Goal: Task Accomplishment & Management: Manage account settings

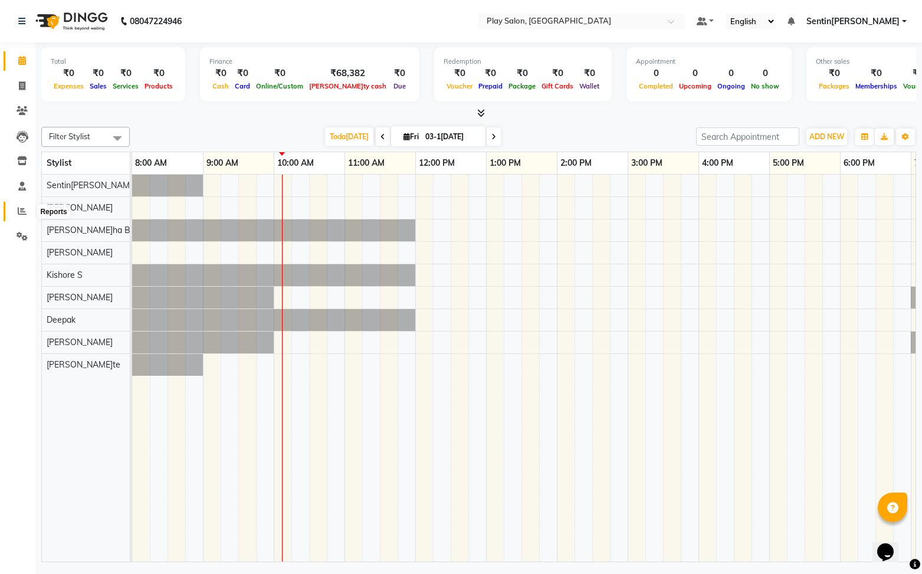
click at [27, 209] on span at bounding box center [22, 212] width 21 height 14
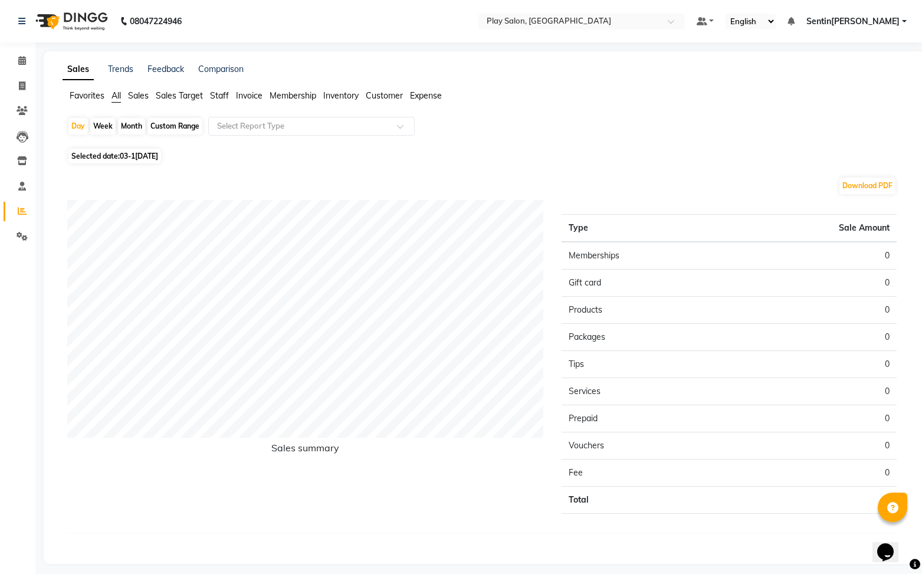
drag, startPoint x: 140, startPoint y: 97, endPoint x: 134, endPoint y: 97, distance: 5.9
click at [139, 97] on span "Sales" at bounding box center [138, 95] width 21 height 11
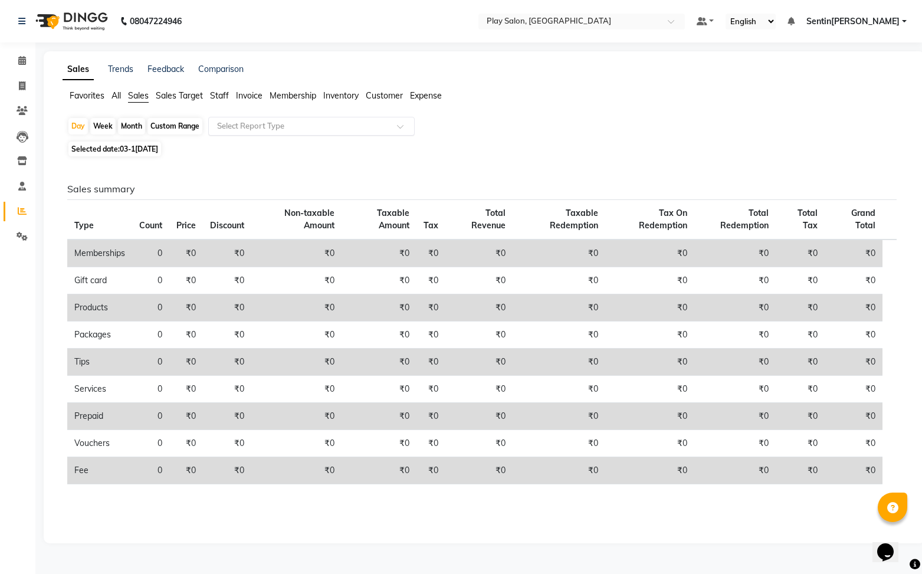
click at [287, 128] on input "text" at bounding box center [300, 126] width 170 height 12
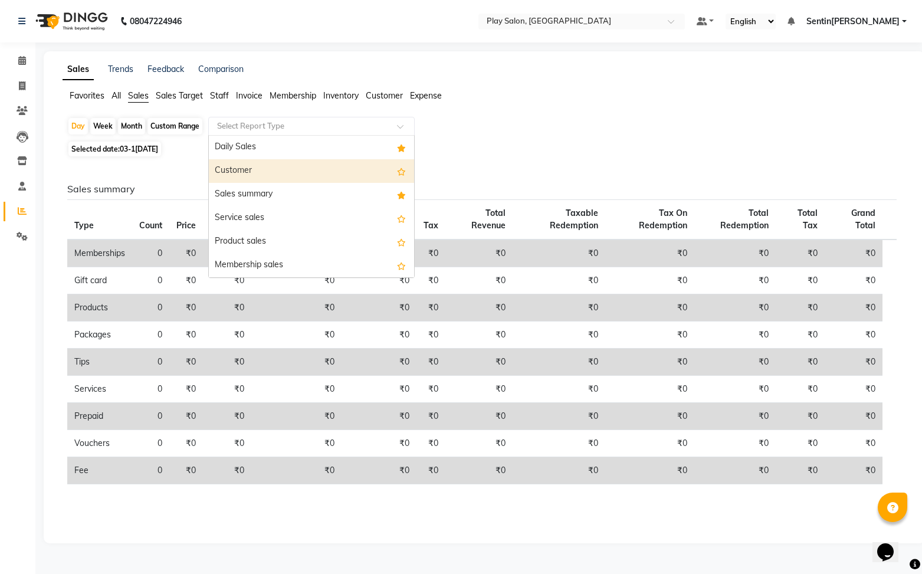
click at [117, 150] on span "Selected date: 03-[DATE]" at bounding box center [114, 149] width 93 height 15
select select "10"
select select "2025"
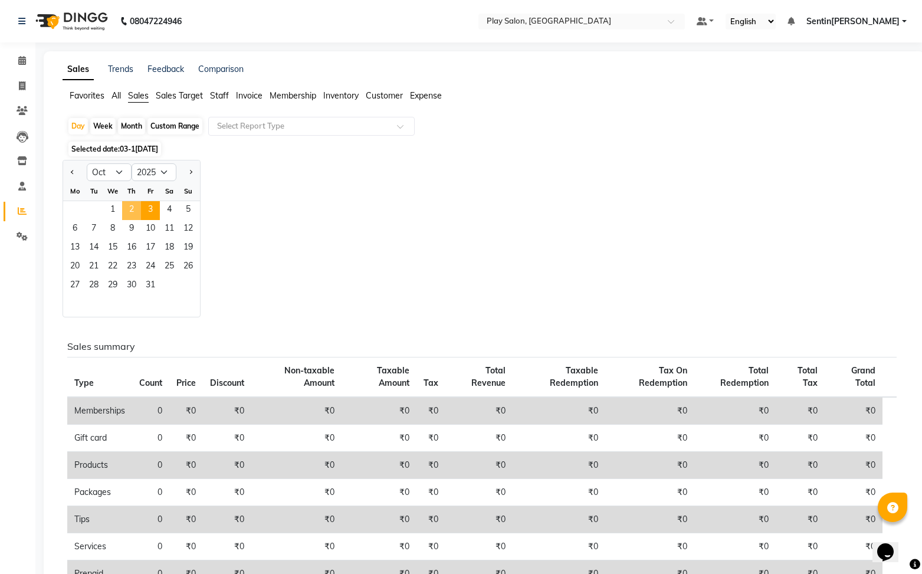
click at [133, 218] on span "2" at bounding box center [131, 210] width 19 height 19
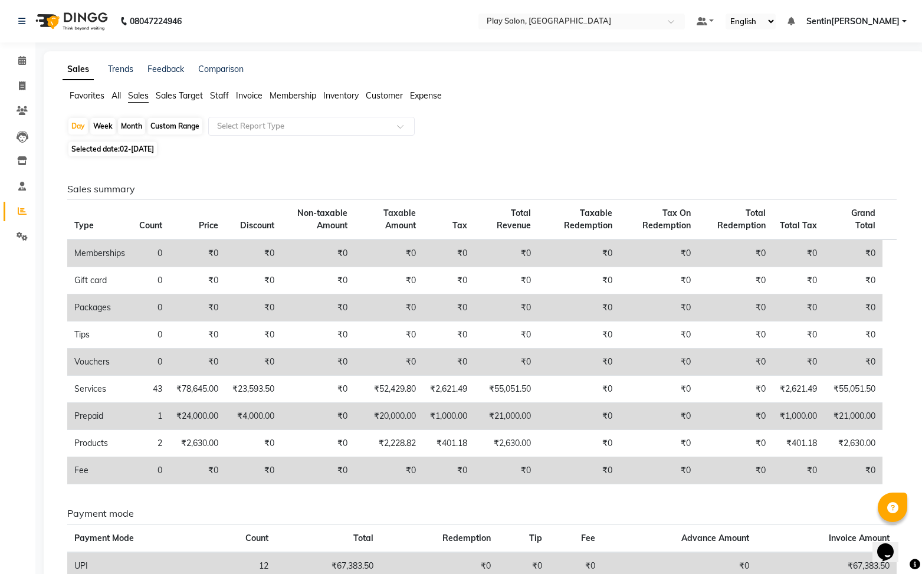
click at [348, 140] on div "Day Week Month Custom Range Select Report Type Selected date: [DATE] Sales summ…" at bounding box center [484, 392] width 843 height 550
click at [334, 126] on input "text" at bounding box center [300, 126] width 170 height 12
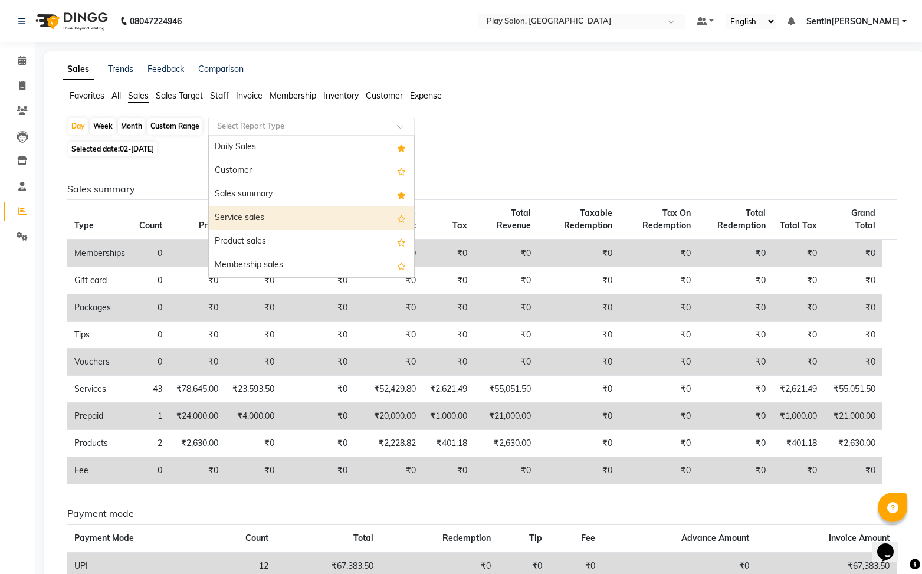
click at [254, 219] on div "Service sales" at bounding box center [311, 218] width 205 height 24
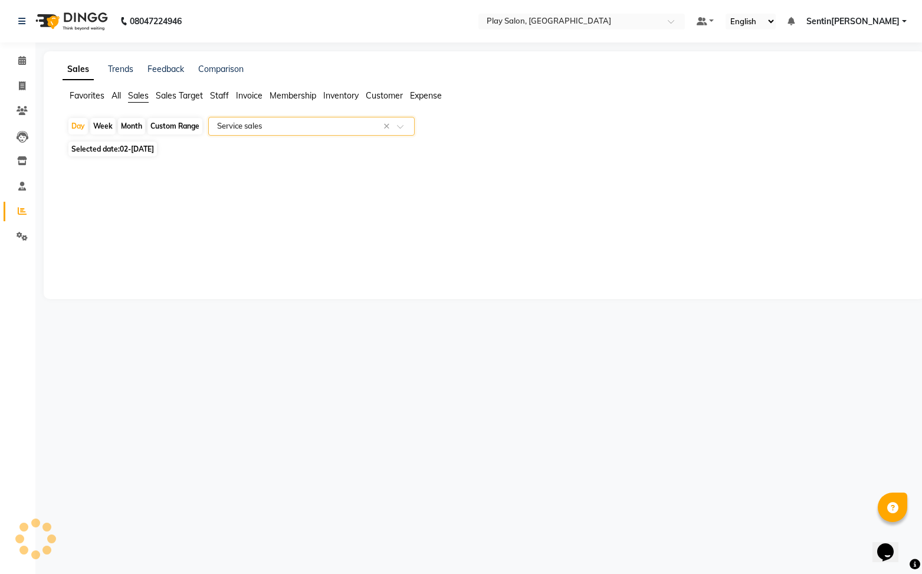
select select "full_report"
select select "csv"
click at [219, 96] on span "Staff" at bounding box center [219, 95] width 19 height 11
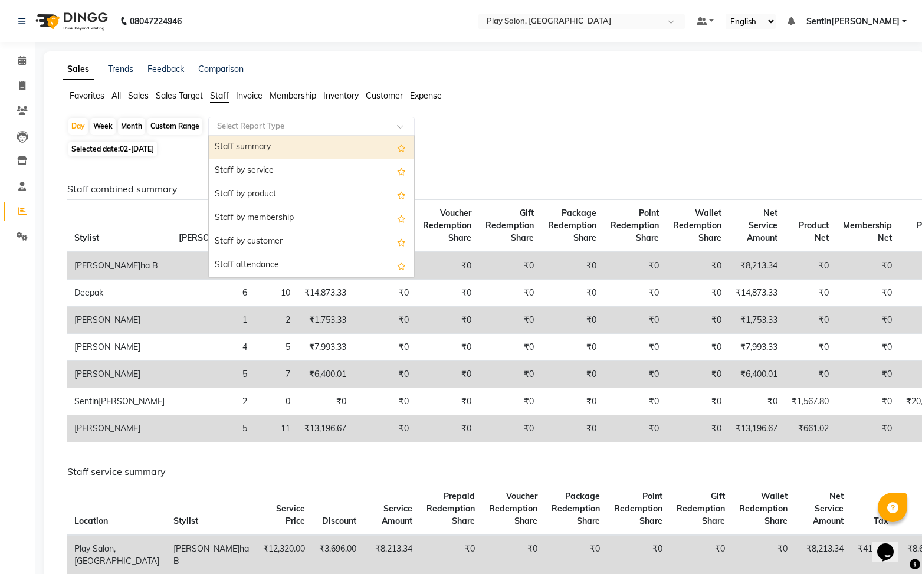
click at [267, 124] on input "text" at bounding box center [300, 126] width 170 height 12
drag, startPoint x: 274, startPoint y: 140, endPoint x: 286, endPoint y: 161, distance: 24.3
click at [274, 140] on div "Staff summary" at bounding box center [311, 148] width 205 height 24
select select "full_report"
select select "csv"
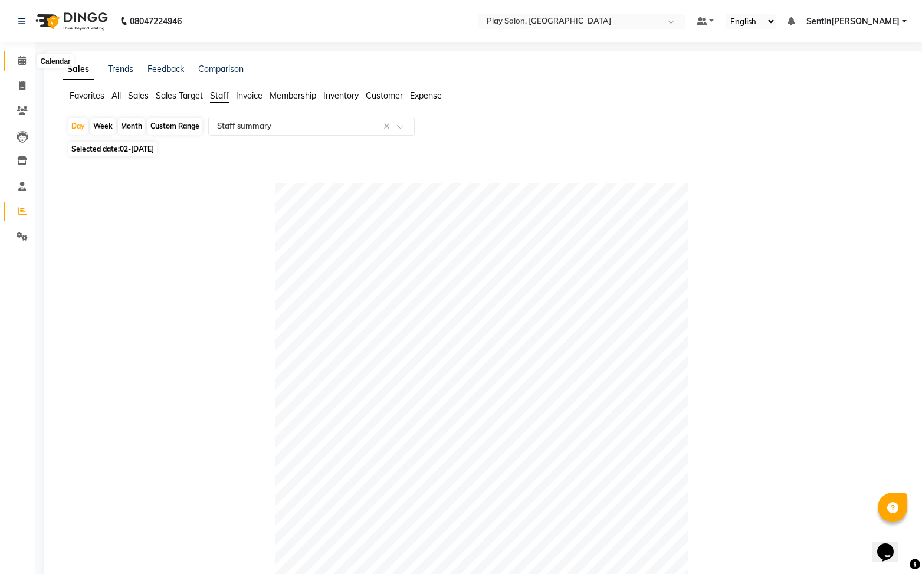
click at [20, 60] on icon at bounding box center [22, 60] width 8 height 9
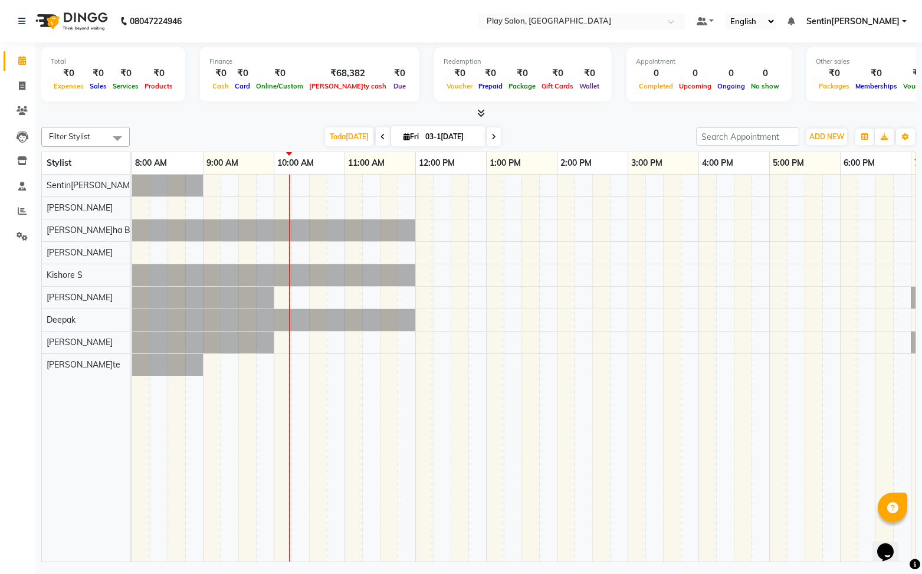
click at [483, 116] on icon at bounding box center [481, 113] width 8 height 9
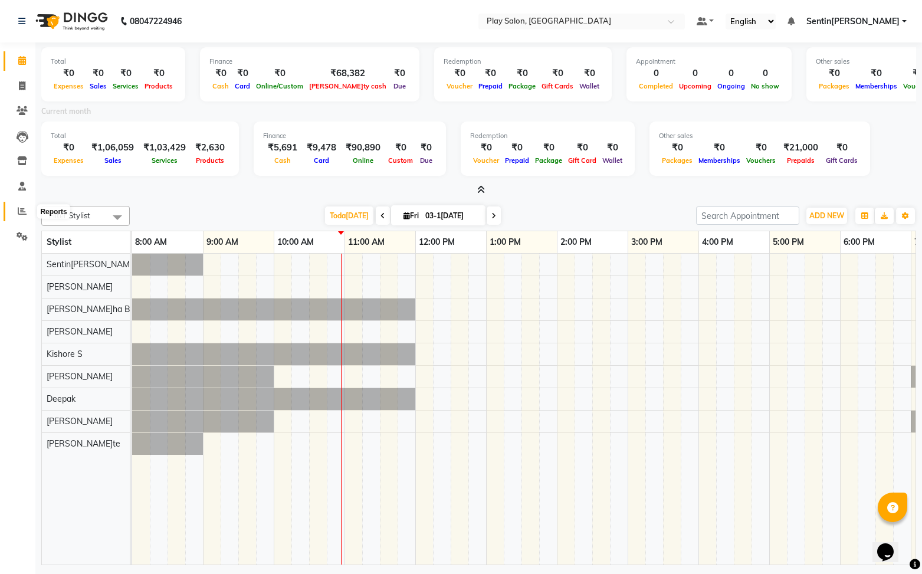
click at [23, 214] on icon at bounding box center [22, 210] width 9 height 9
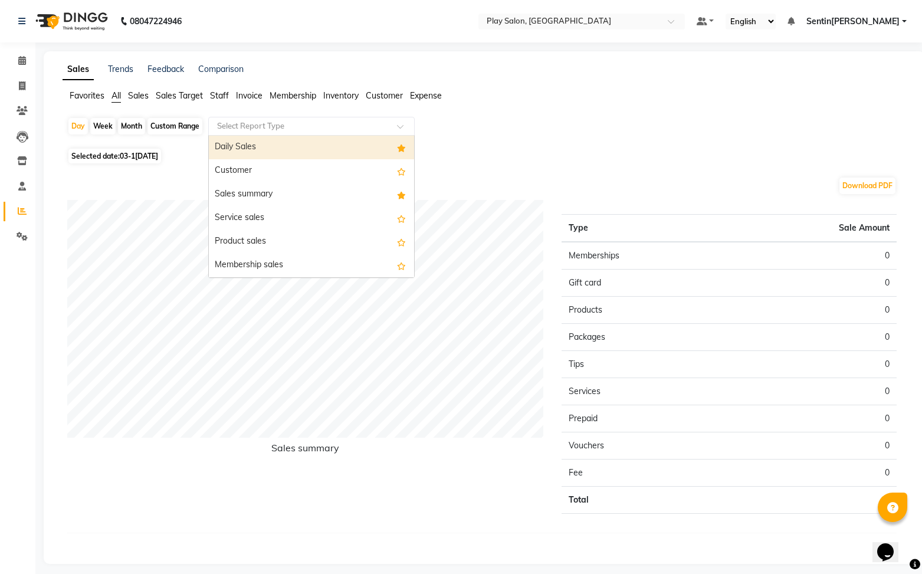
click at [261, 122] on input "text" at bounding box center [300, 126] width 170 height 12
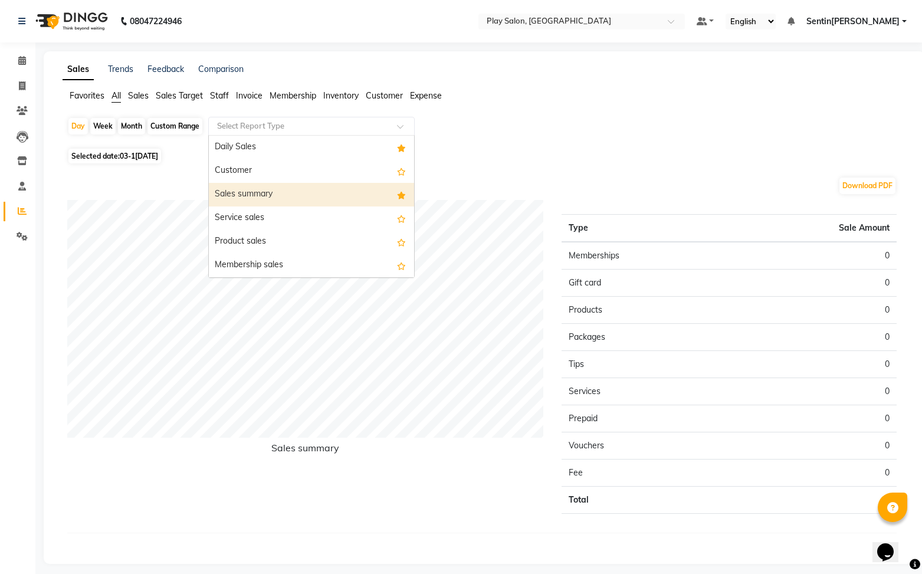
click at [255, 196] on div "Sales summary" at bounding box center [311, 195] width 205 height 24
select select "full_report"
select select "csv"
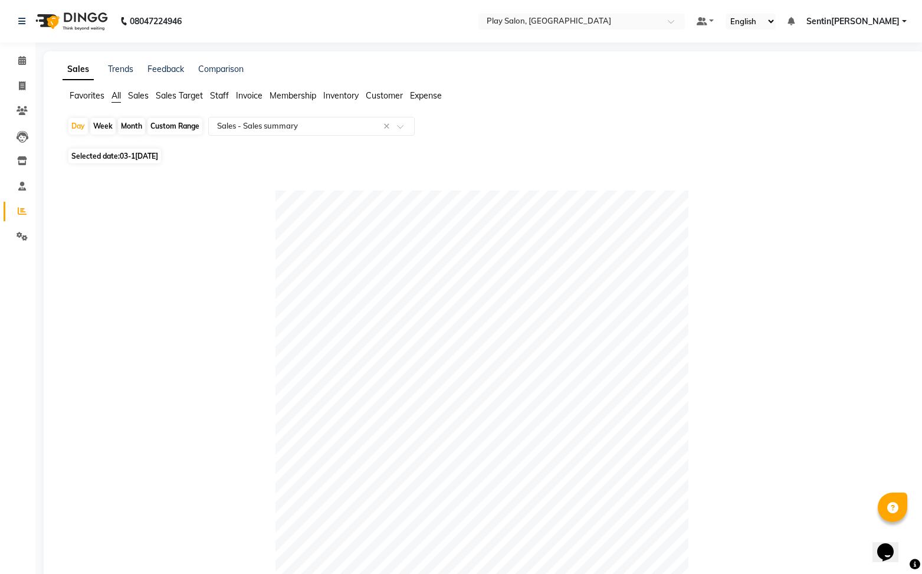
click at [134, 161] on span "Selected date: 03-[DATE]" at bounding box center [114, 156] width 93 height 15
select select "10"
select select "2025"
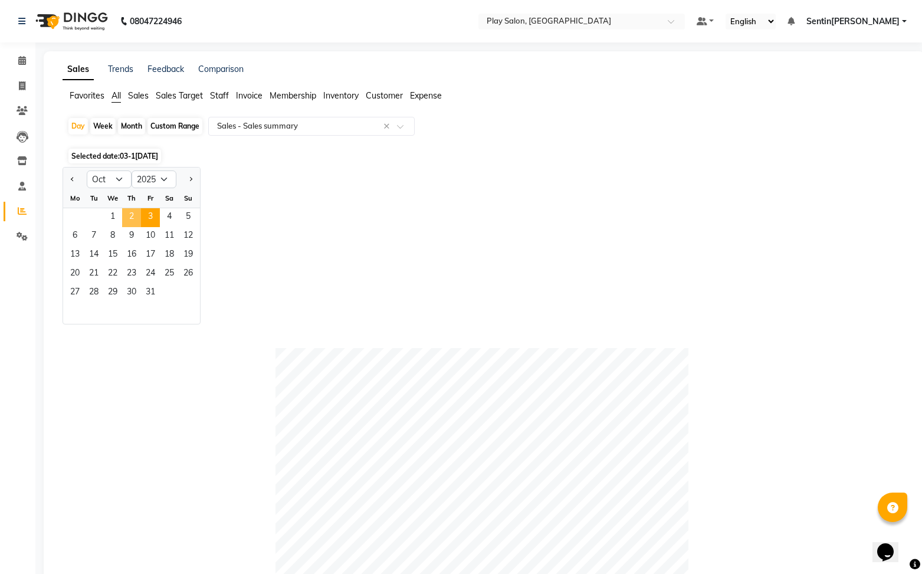
click at [130, 212] on span "2" at bounding box center [131, 217] width 19 height 19
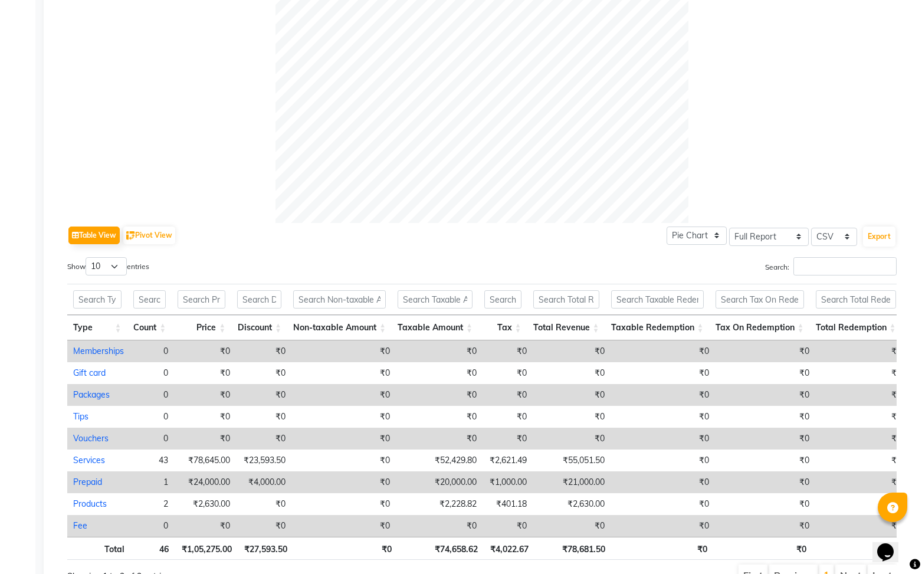
scroll to position [432, 0]
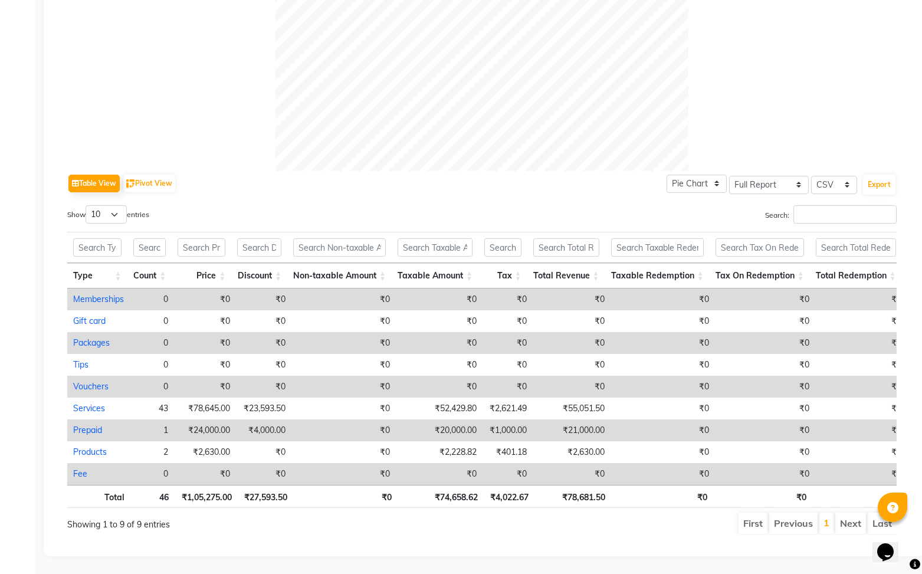
click at [513, 501] on th "₹4,022.67" at bounding box center [509, 496] width 51 height 23
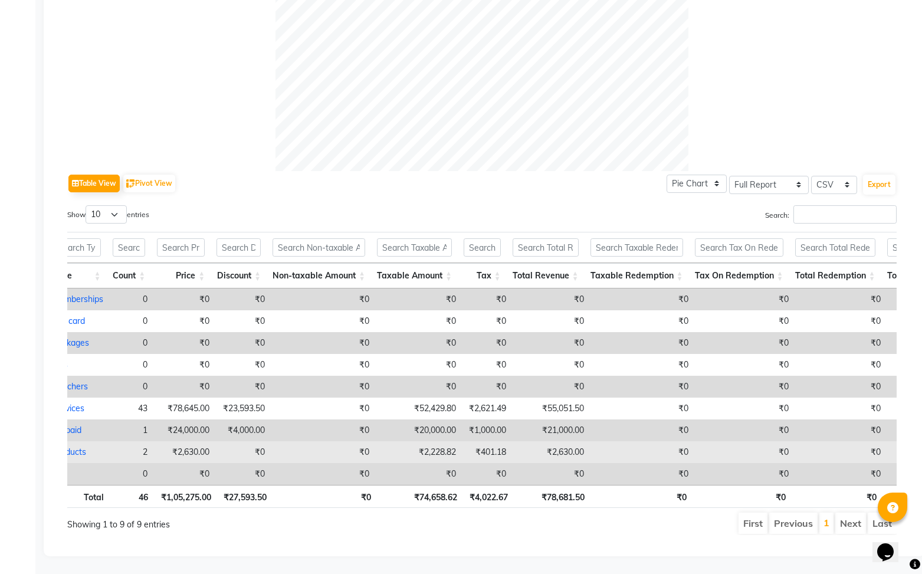
scroll to position [0, 26]
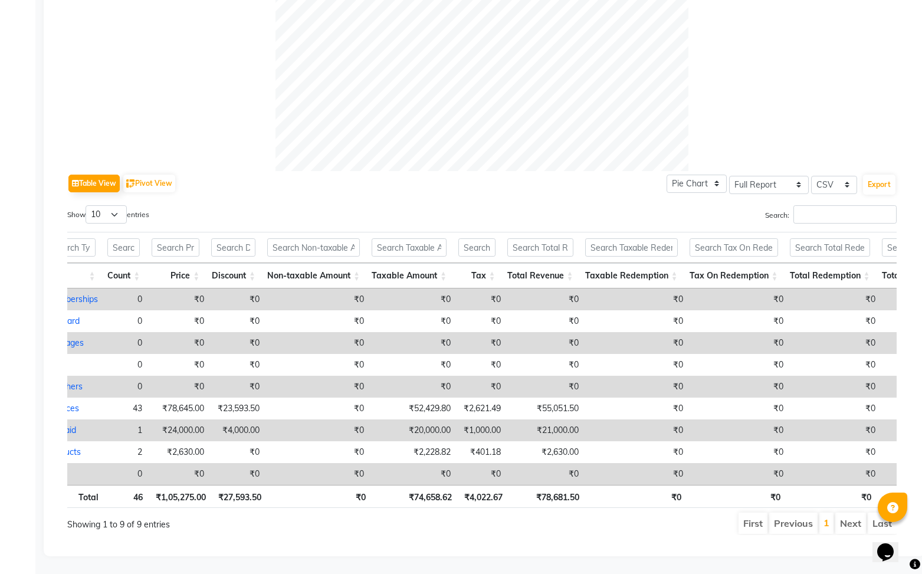
click at [485, 502] on th "₹4,022.67" at bounding box center [483, 496] width 51 height 23
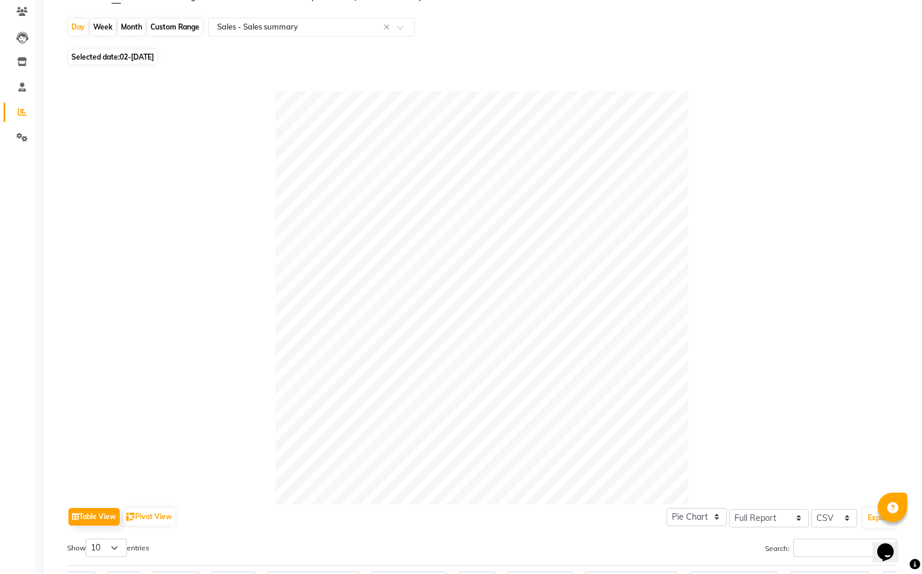
scroll to position [0, 0]
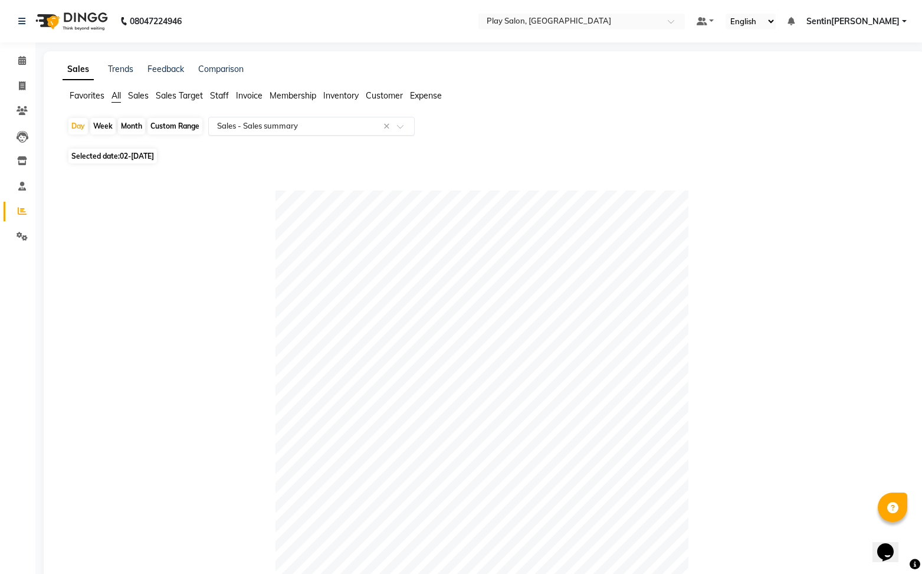
click at [326, 119] on div "Select Report Type × Sales - Sales summary ×" at bounding box center [311, 126] width 206 height 19
click at [21, 87] on icon at bounding box center [22, 85] width 6 height 9
select select "service"
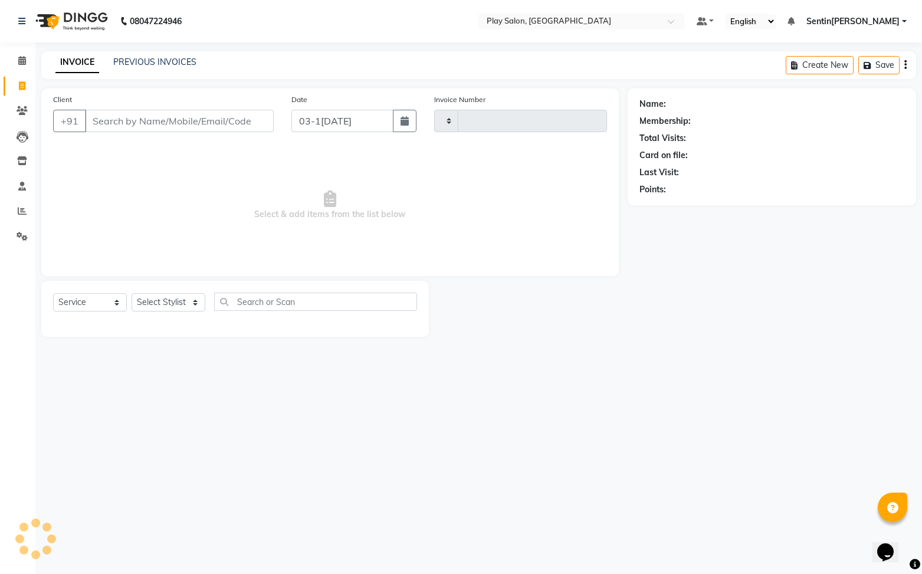
type input "0258"
select select "8961"
click at [20, 64] on icon at bounding box center [22, 60] width 8 height 9
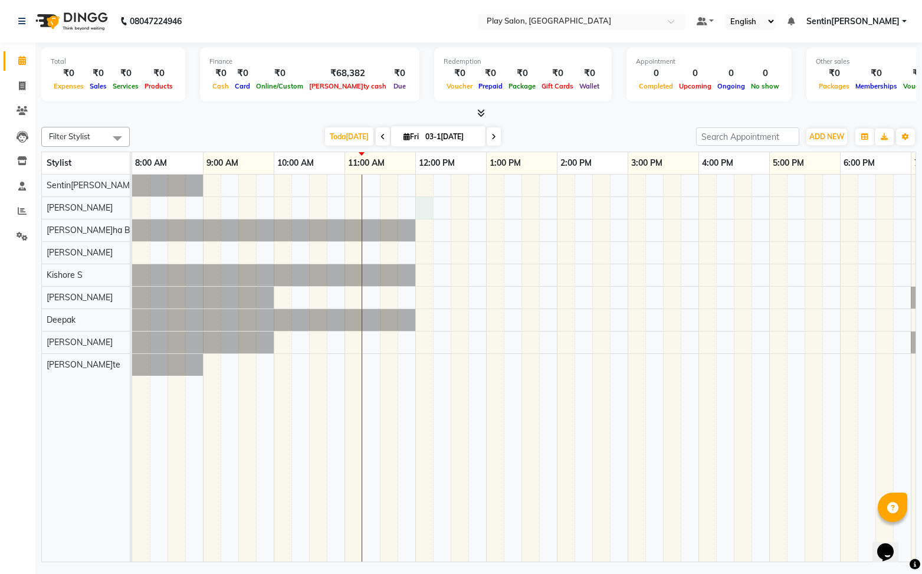
click at [419, 201] on div at bounding box center [592, 368] width 920 height 387
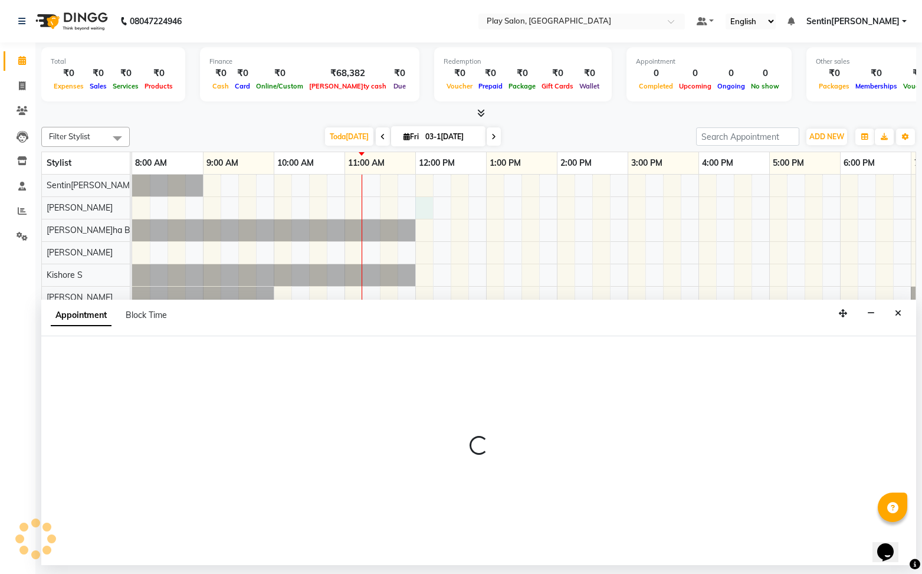
select select "91859"
select select "720"
select select "tentative"
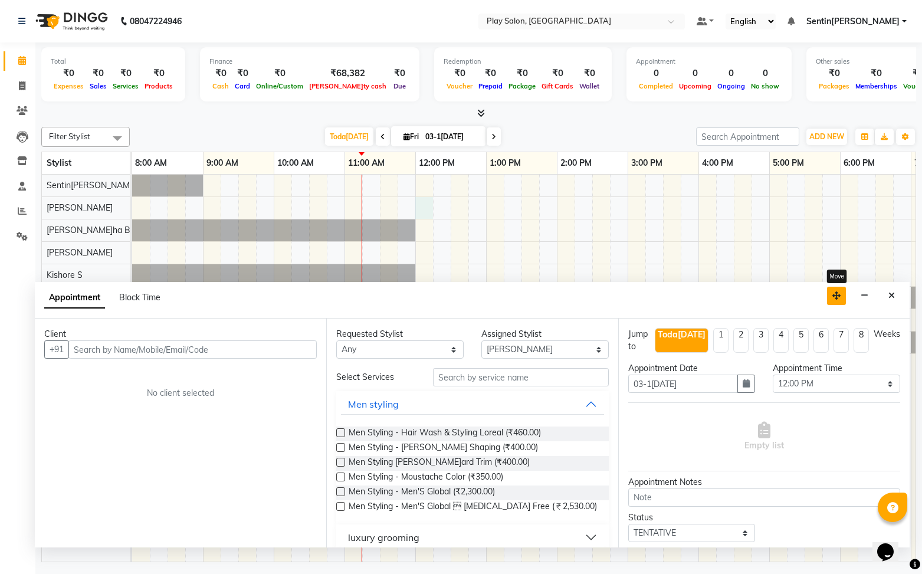
drag, startPoint x: 843, startPoint y: 307, endPoint x: 821, endPoint y: 229, distance: 81.0
click at [832, 291] on icon "button" at bounding box center [836, 295] width 8 height 8
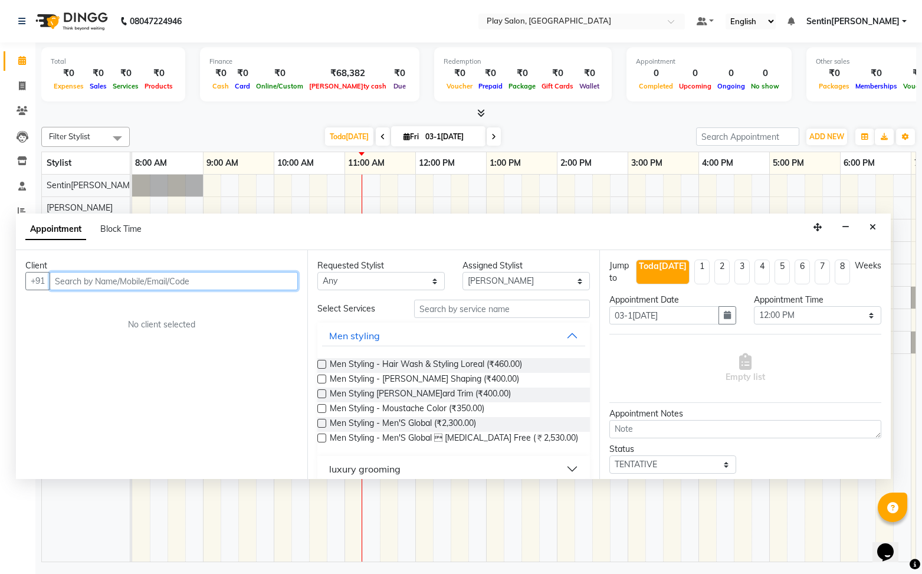
drag, startPoint x: 120, startPoint y: 278, endPoint x: 143, endPoint y: 280, distance: 23.0
click at [123, 278] on input "text" at bounding box center [174, 281] width 248 height 18
type input "9731860531"
drag, startPoint x: 285, startPoint y: 282, endPoint x: 277, endPoint y: 280, distance: 8.0
click at [277, 280] on span "Add Client" at bounding box center [274, 280] width 40 height 11
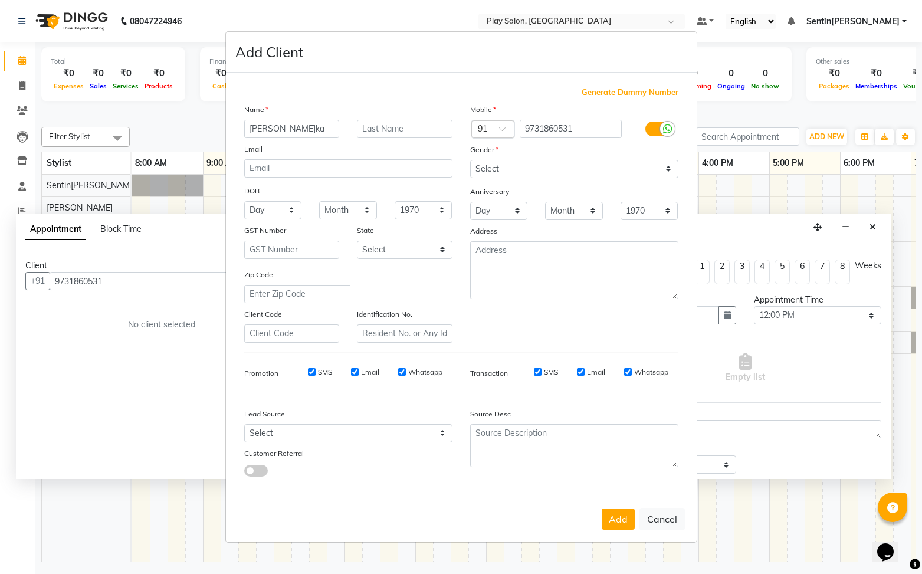
type input "[PERSON_NAME]ka"
type input "A"
click at [551, 160] on select "Select [DEMOGRAPHIC_DATA] [DEMOGRAPHIC_DATA] Other Prefer Not To Say" at bounding box center [574, 169] width 208 height 18
select select "[DEMOGRAPHIC_DATA]"
click at [470, 160] on select "Select [DEMOGRAPHIC_DATA] [DEMOGRAPHIC_DATA] Other Prefer Not To Say" at bounding box center [574, 169] width 208 height 18
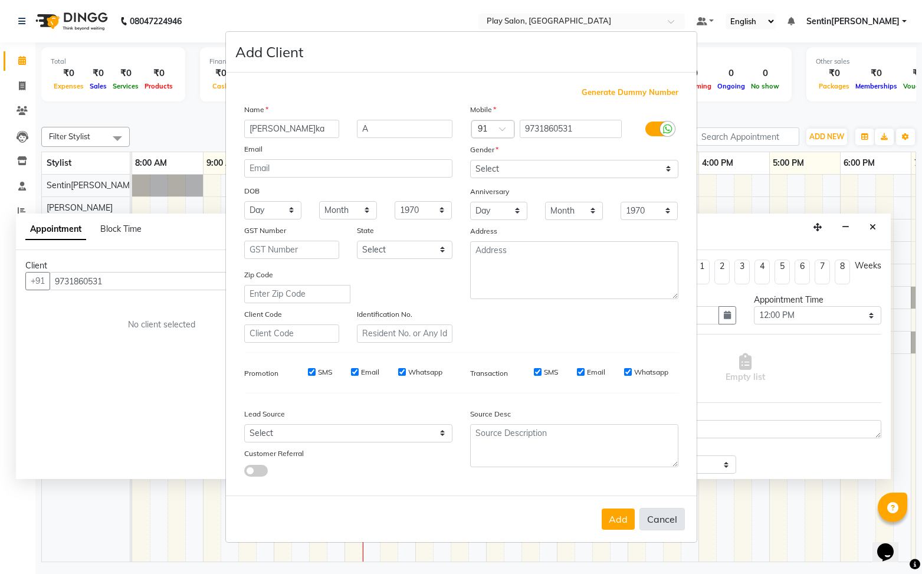
drag, startPoint x: 619, startPoint y: 524, endPoint x: 650, endPoint y: 518, distance: 31.8
click at [620, 524] on button "Add" at bounding box center [617, 518] width 33 height 21
select select
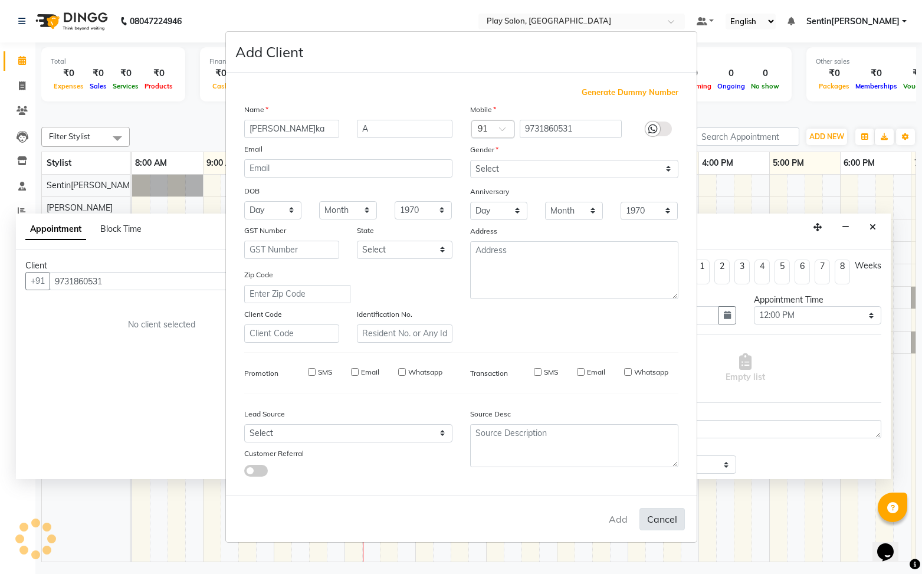
select select
checkbox input "false"
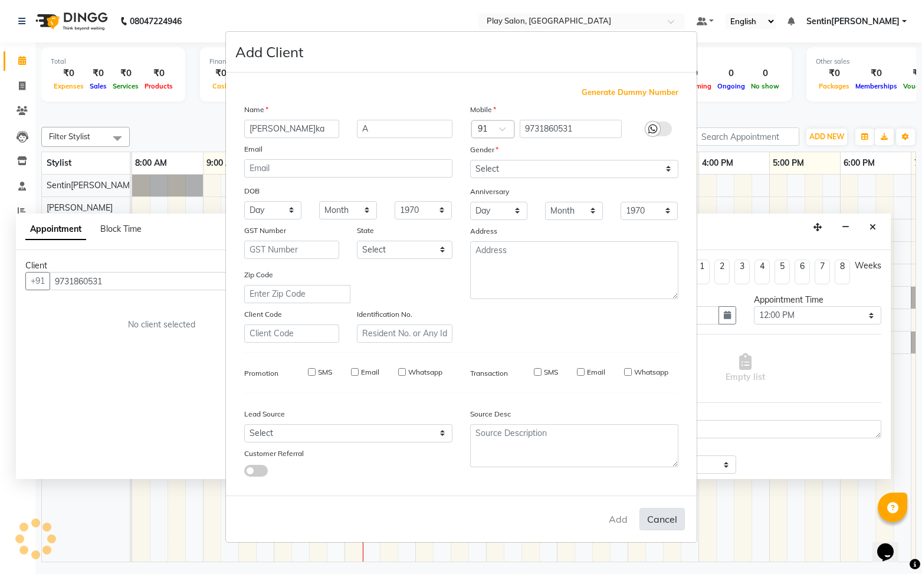
checkbox input "false"
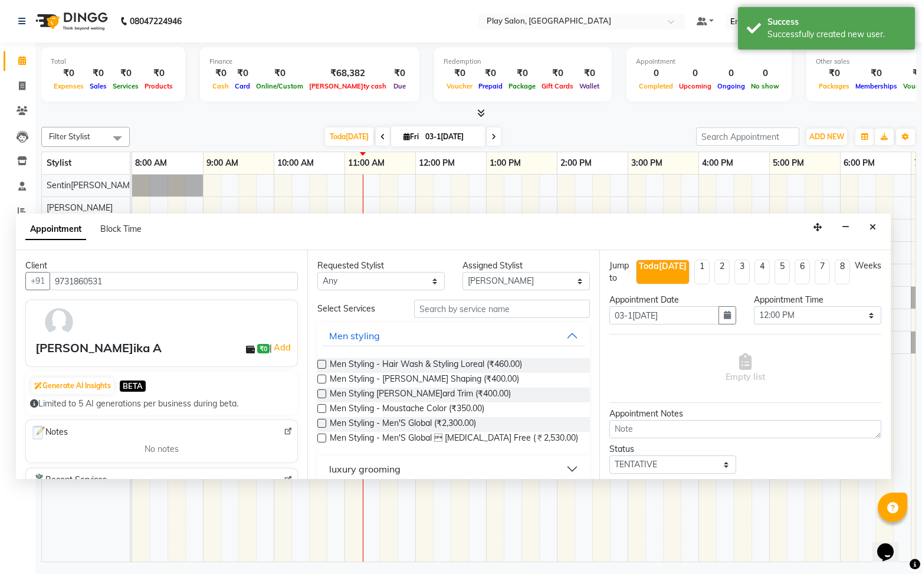
scroll to position [2, 0]
click at [501, 311] on input "text" at bounding box center [502, 307] width 176 height 18
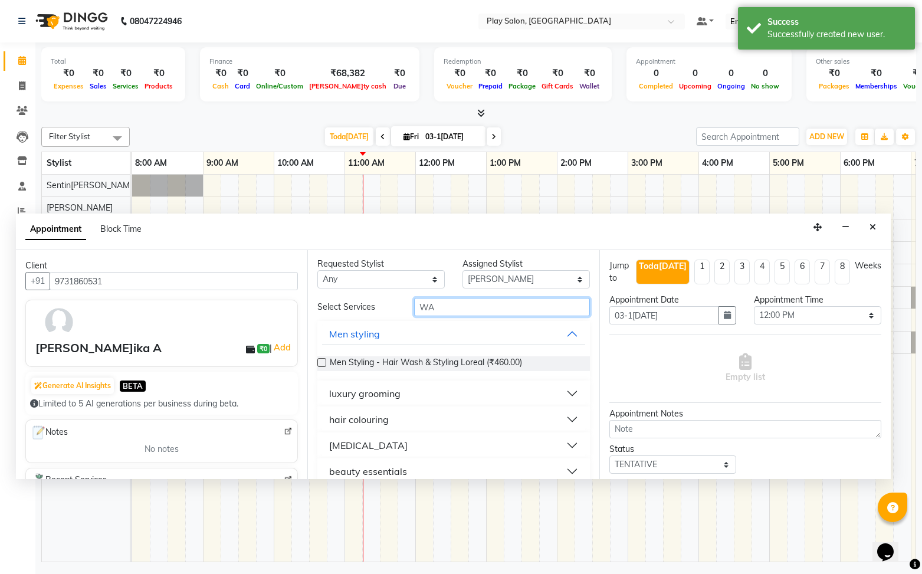
scroll to position [0, 0]
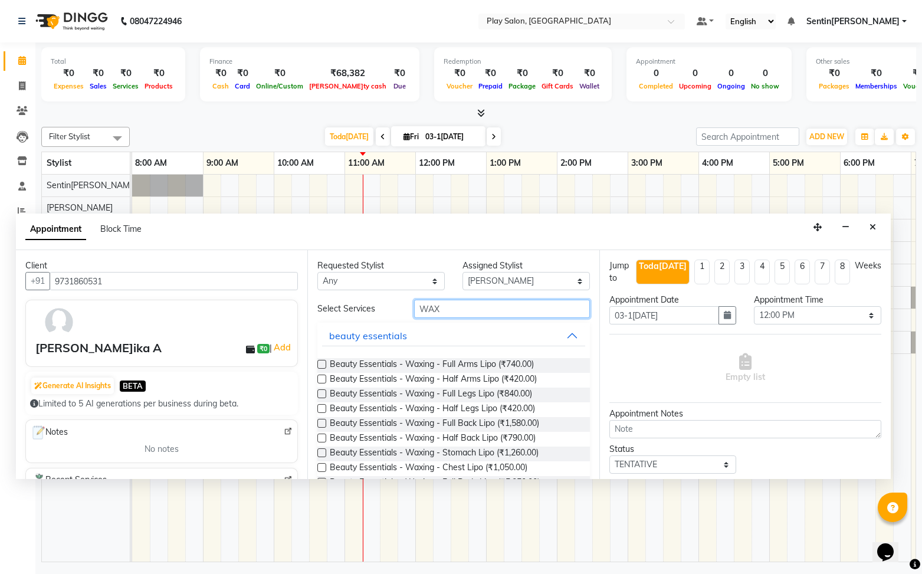
type input "WAX"
click at [323, 407] on label at bounding box center [321, 408] width 9 height 9
click at [323, 407] on input "checkbox" at bounding box center [321, 410] width 8 height 8
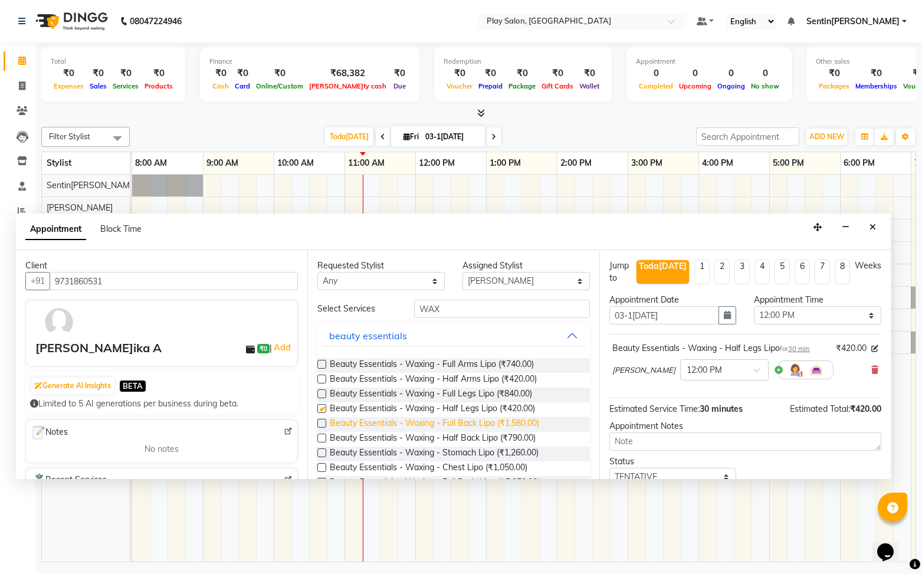
checkbox input "false"
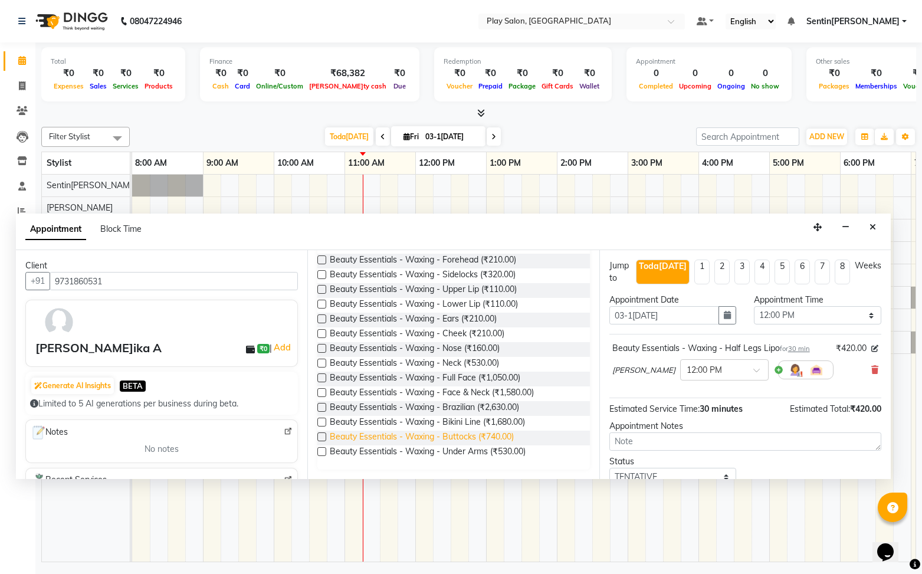
scroll to position [517, 0]
click at [323, 453] on label at bounding box center [321, 452] width 9 height 9
click at [323, 453] on input "checkbox" at bounding box center [321, 453] width 8 height 8
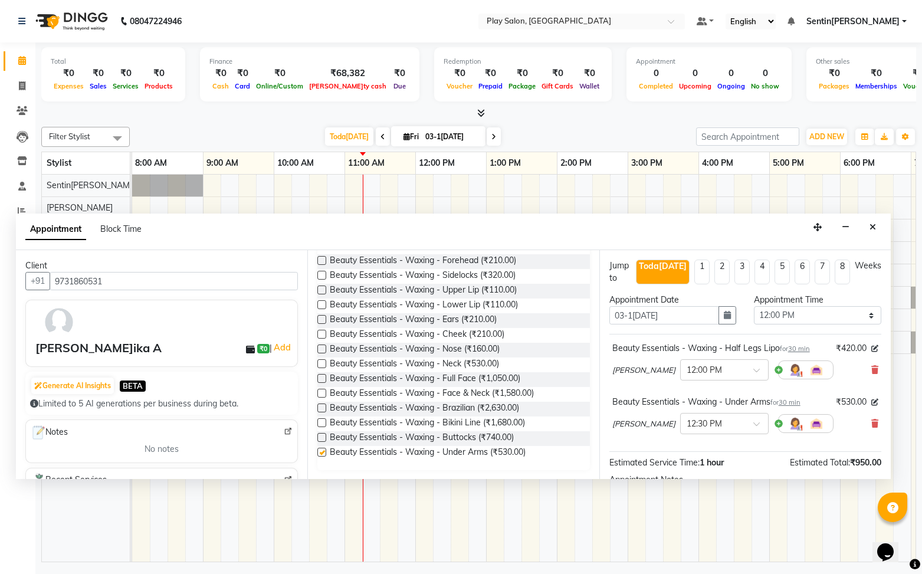
checkbox input "false"
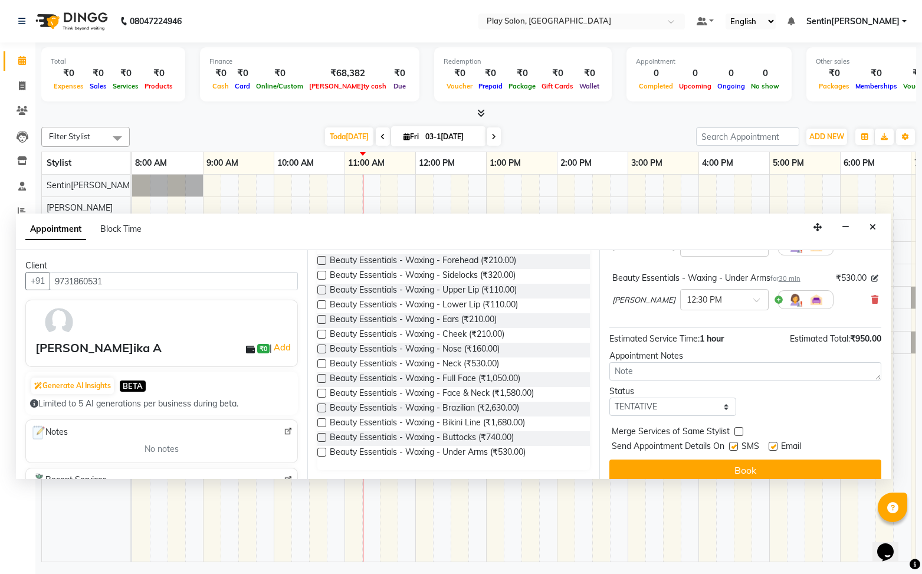
click at [734, 459] on button "Book" at bounding box center [745, 469] width 272 height 21
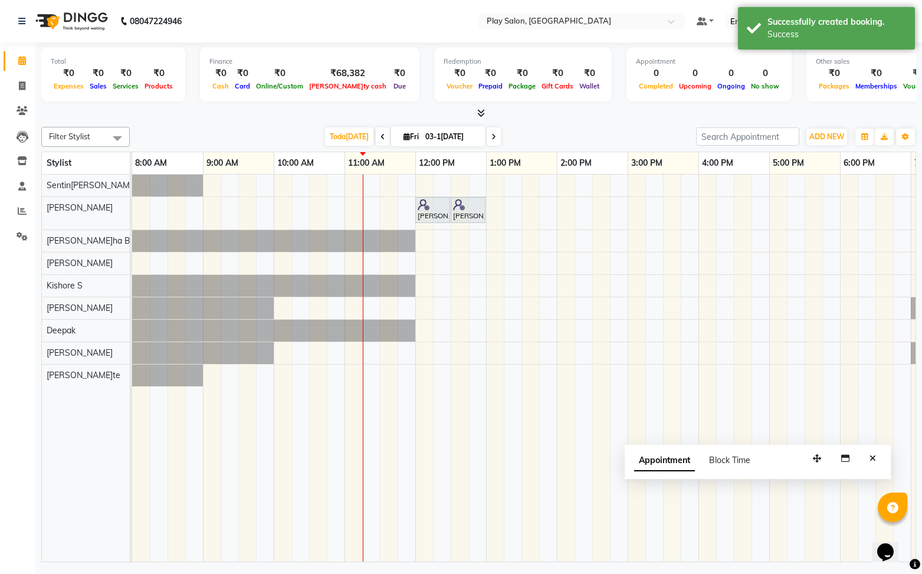
drag, startPoint x: 873, startPoint y: 460, endPoint x: 782, endPoint y: 412, distance: 102.9
click at [870, 459] on icon "Close" at bounding box center [872, 458] width 6 height 8
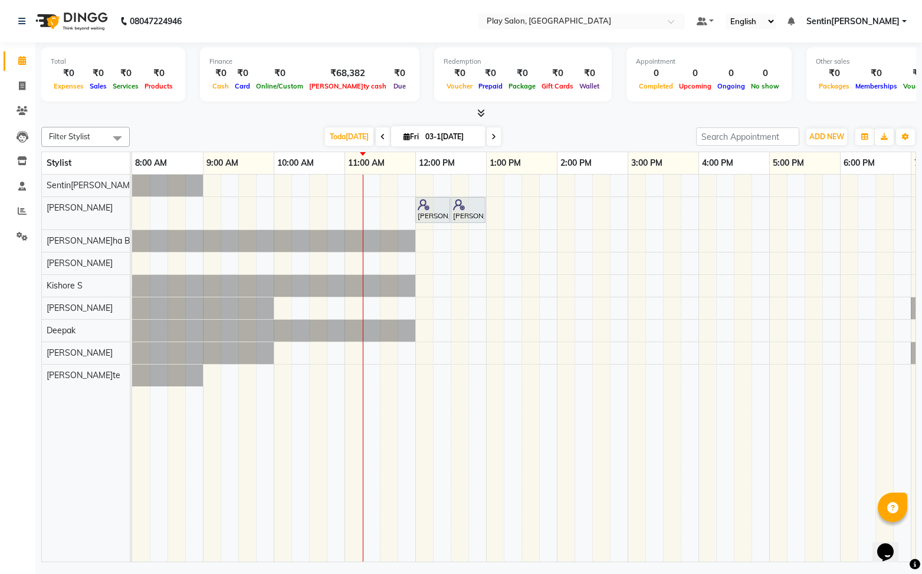
scroll to position [0, 1]
click at [420, 256] on div "[PERSON_NAME]a A, TK01, 12:00 PM-12:30 PM, Beauty Essentials - Waxing - Half Le…" at bounding box center [591, 368] width 920 height 387
select select "91861"
select select "720"
select select "tentative"
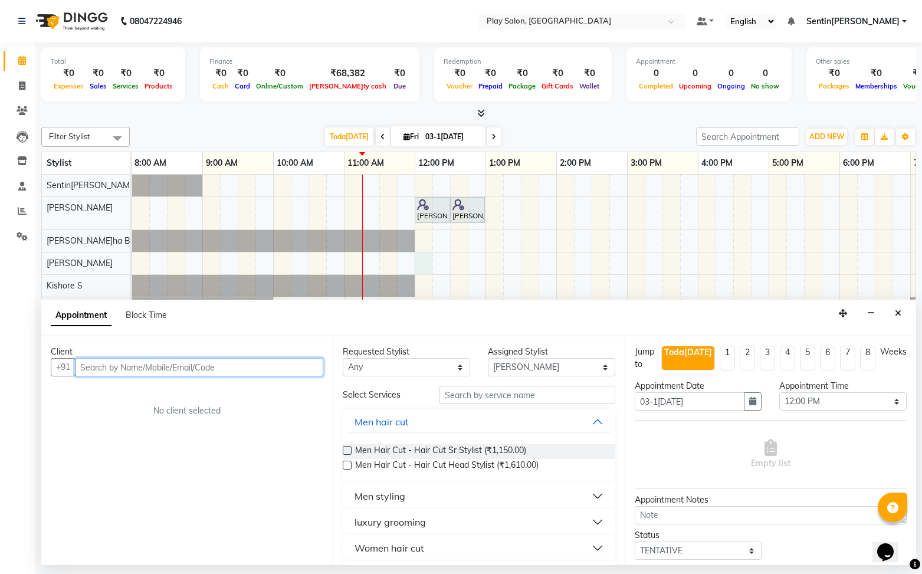
click at [225, 366] on input "text" at bounding box center [199, 367] width 248 height 18
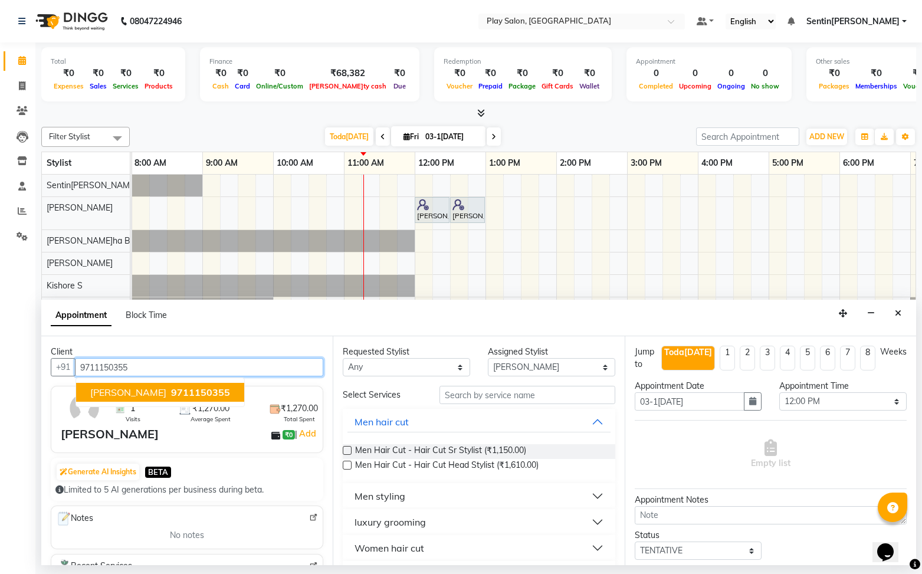
drag, startPoint x: 163, startPoint y: 393, endPoint x: 398, endPoint y: 417, distance: 235.9
click at [171, 393] on span "9711150355" at bounding box center [200, 392] width 59 height 12
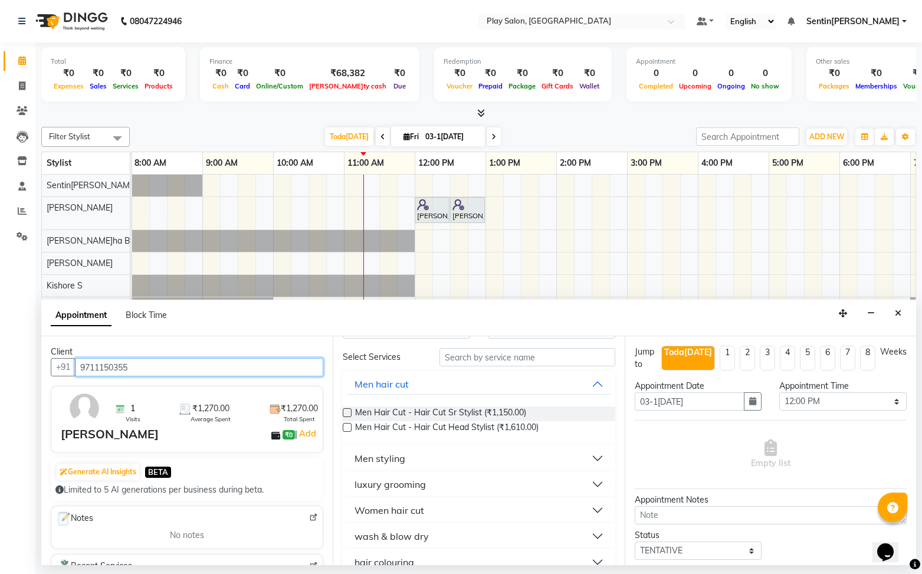
scroll to position [42, 0]
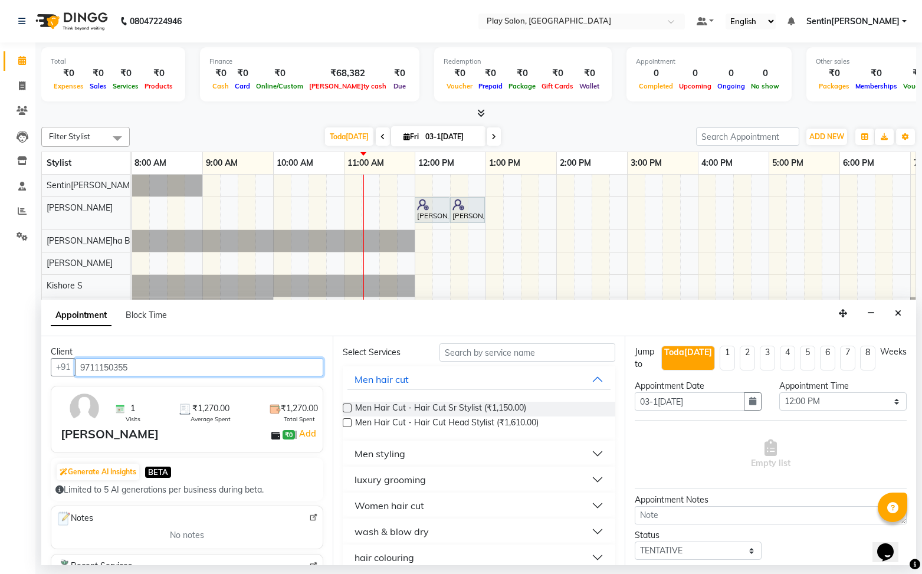
type input "9711150355"
click at [348, 424] on label at bounding box center [347, 422] width 9 height 9
click at [348, 424] on input "checkbox" at bounding box center [347, 424] width 8 height 8
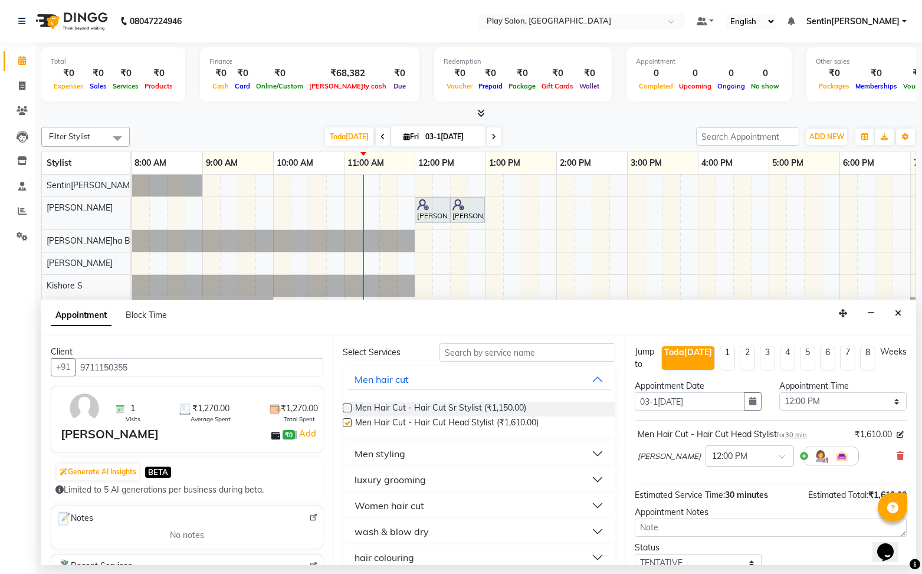
checkbox input "false"
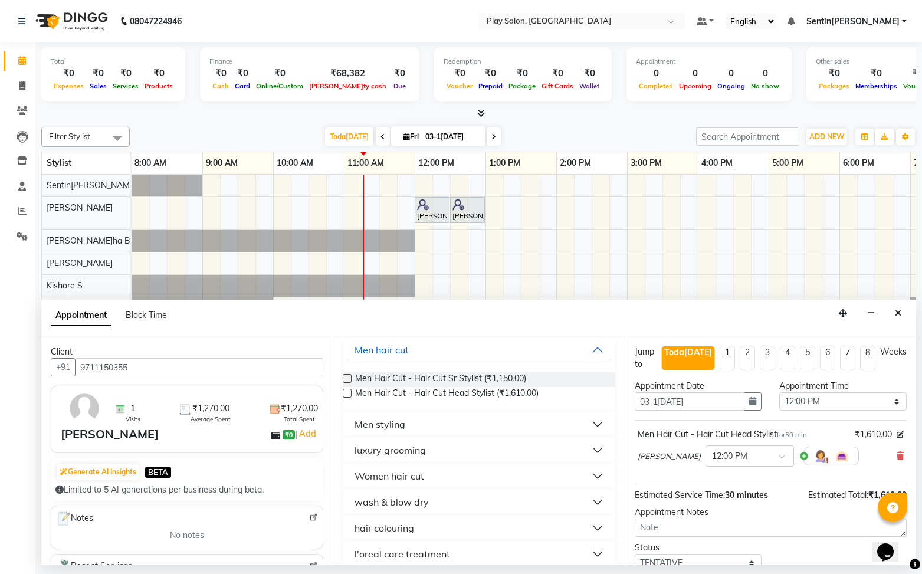
scroll to position [0, 0]
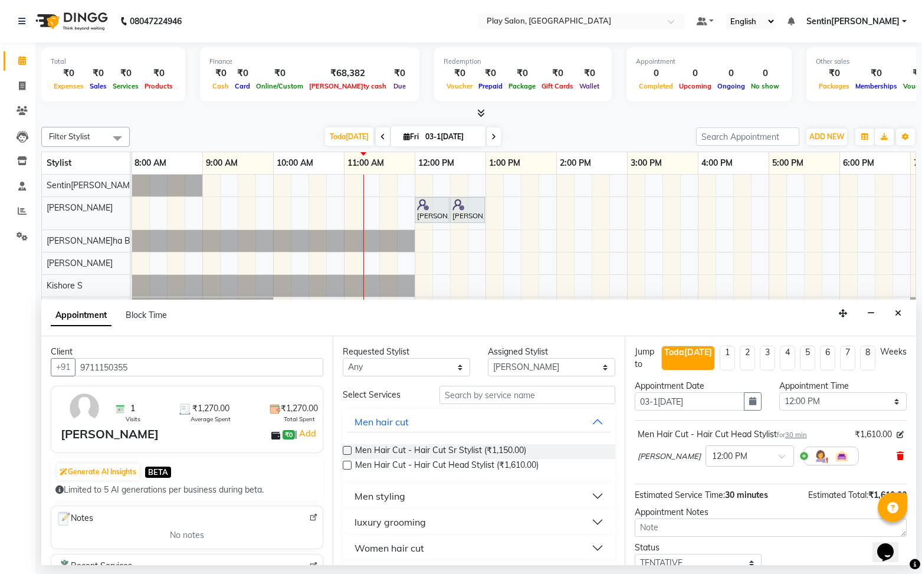
click at [899, 452] on icon at bounding box center [899, 456] width 7 height 8
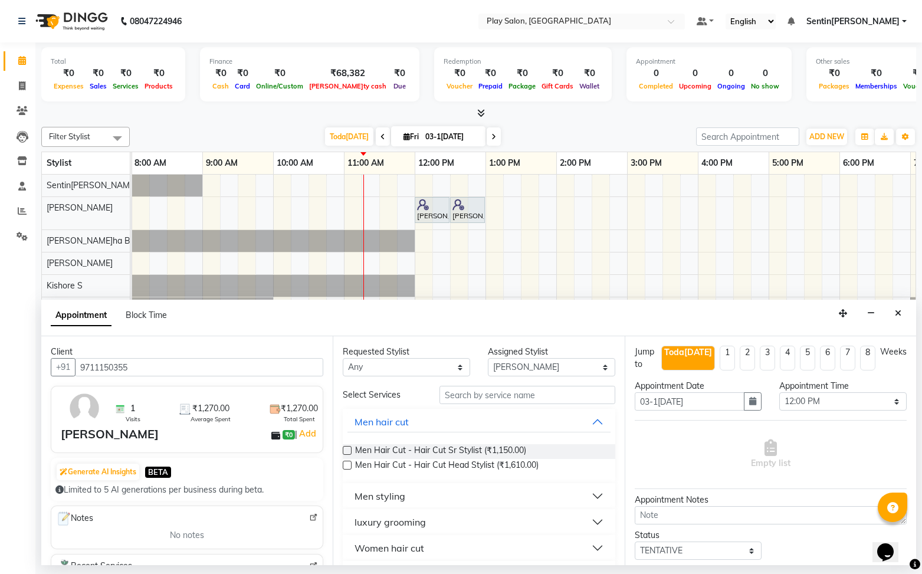
click at [347, 451] on label at bounding box center [347, 450] width 9 height 9
click at [347, 451] on input "checkbox" at bounding box center [347, 452] width 8 height 8
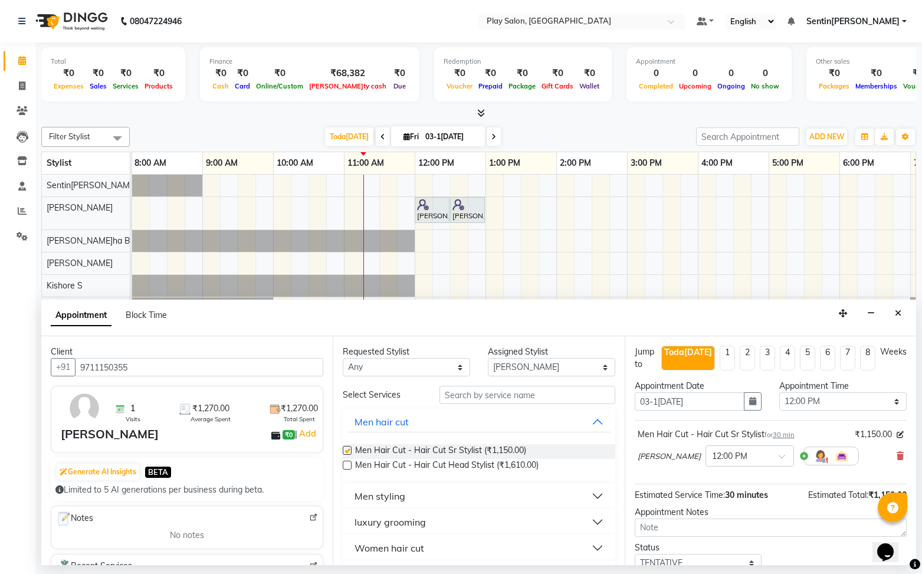
checkbox input "false"
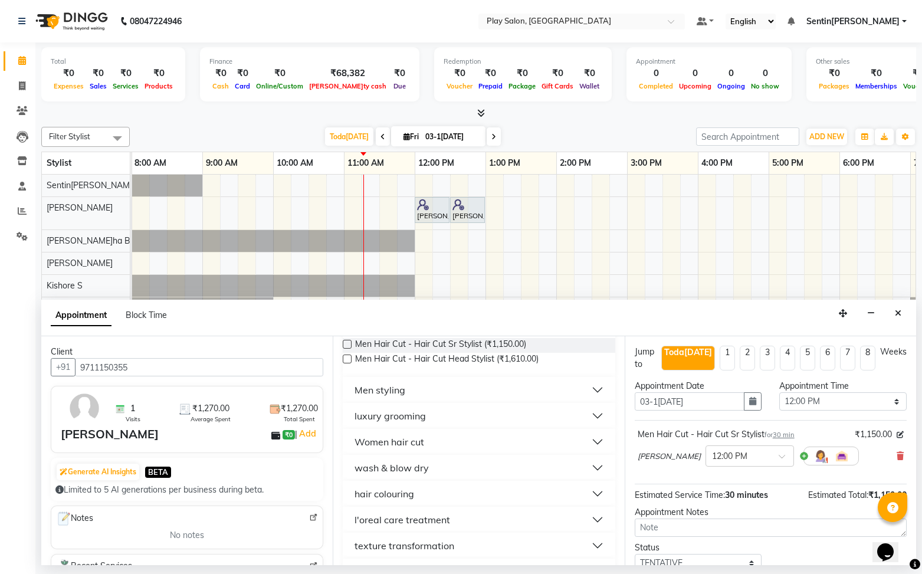
scroll to position [104, 0]
click at [423, 394] on button "Men styling" at bounding box center [478, 392] width 262 height 21
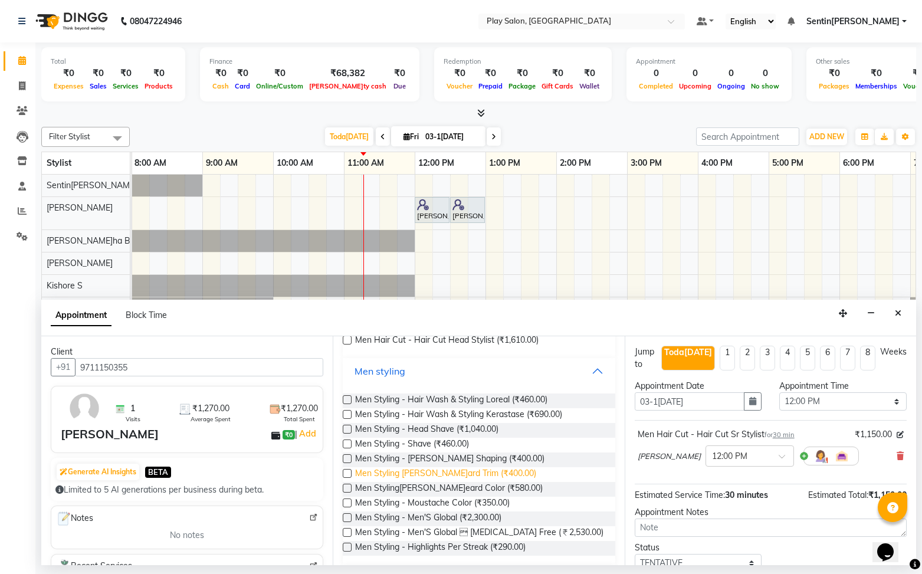
scroll to position [126, 0]
click at [347, 442] on label at bounding box center [347, 443] width 9 height 9
click at [347, 442] on input "checkbox" at bounding box center [347, 444] width 8 height 8
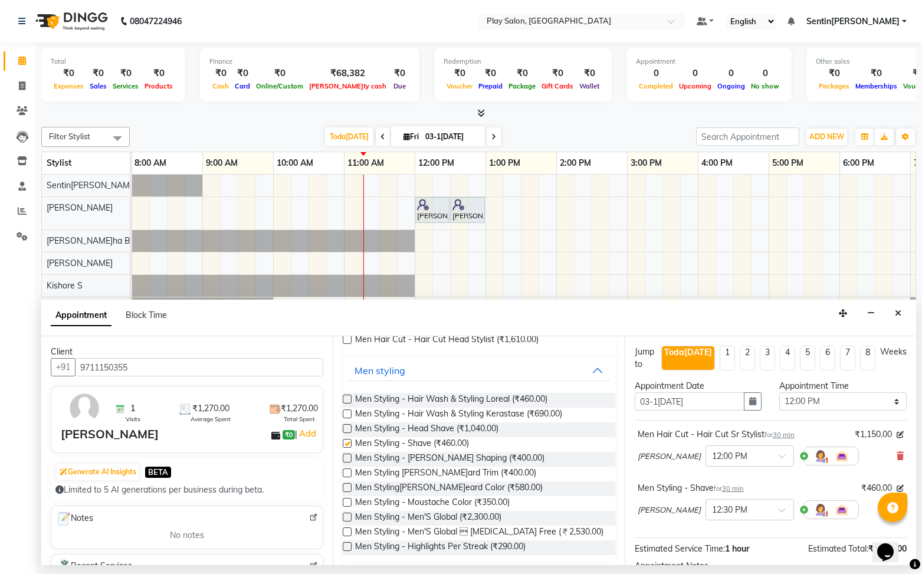
checkbox input "false"
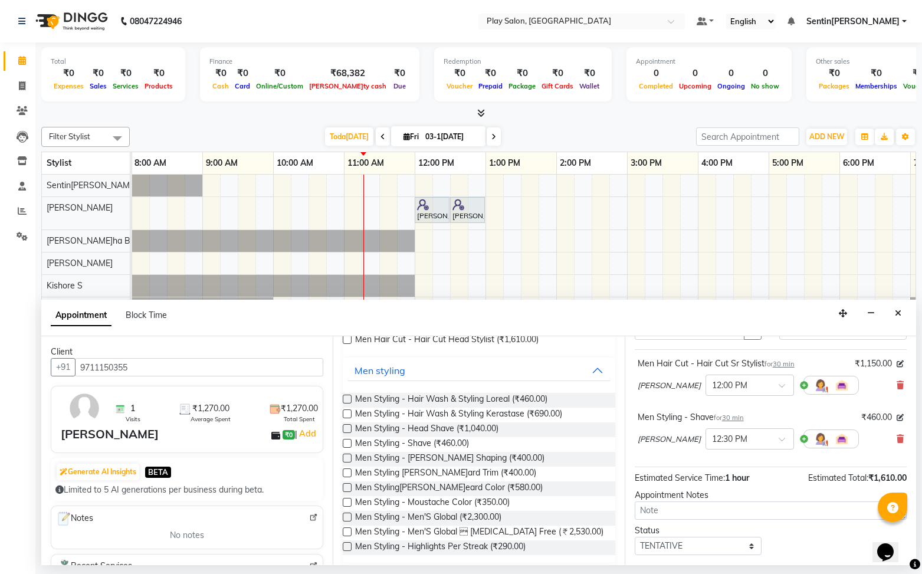
scroll to position [124, 0]
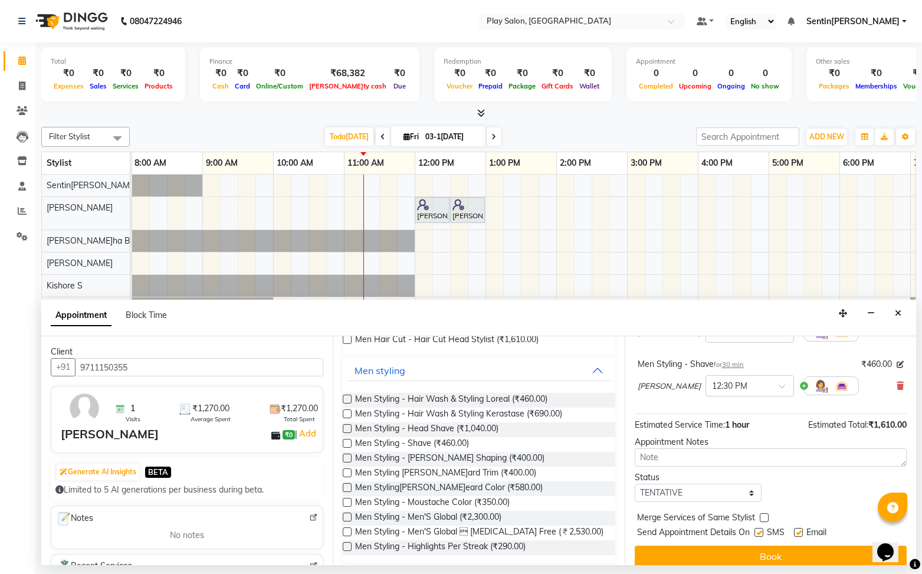
click at [762, 545] on button "Book" at bounding box center [770, 555] width 272 height 21
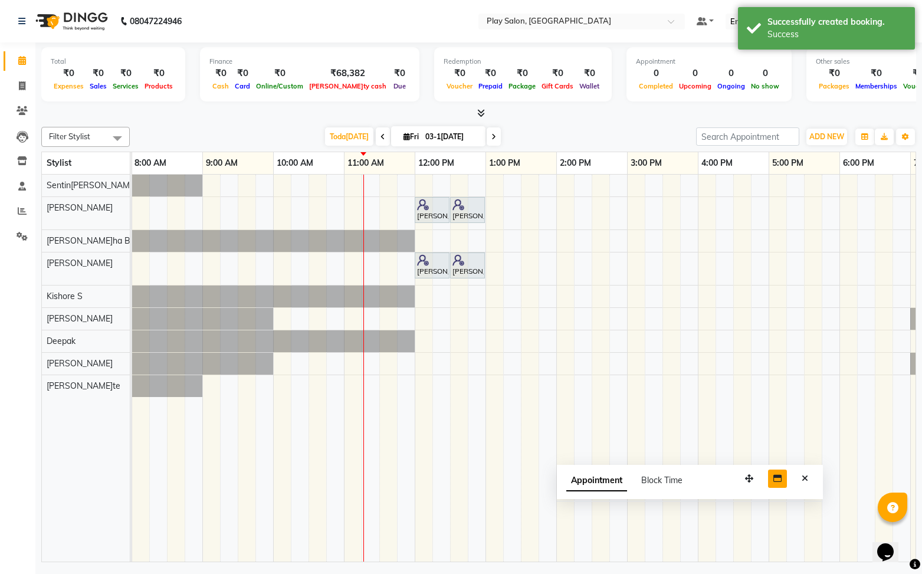
drag, startPoint x: 840, startPoint y: 547, endPoint x: 759, endPoint y: 471, distance: 111.4
click at [745, 474] on icon "button" at bounding box center [749, 478] width 8 height 8
click at [788, 467] on icon "Close" at bounding box center [787, 468] width 6 height 8
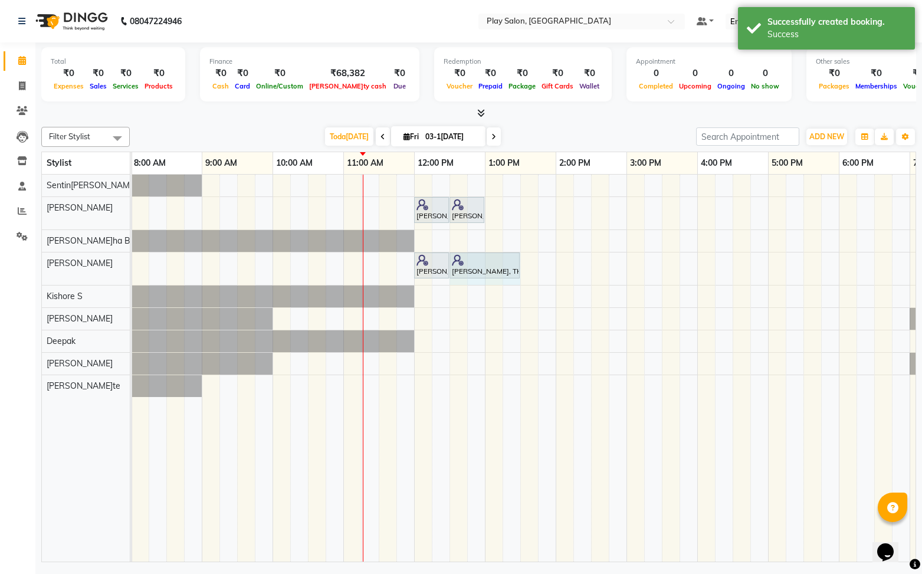
drag, startPoint x: 481, startPoint y: 263, endPoint x: 511, endPoint y: 262, distance: 30.1
click at [131, 262] on div "[PERSON_NAME], TK02, 12:00 PM-12:30 PM, Men Hair Cut - Hair Cut Sr Stylist [PER…" at bounding box center [131, 268] width 0 height 32
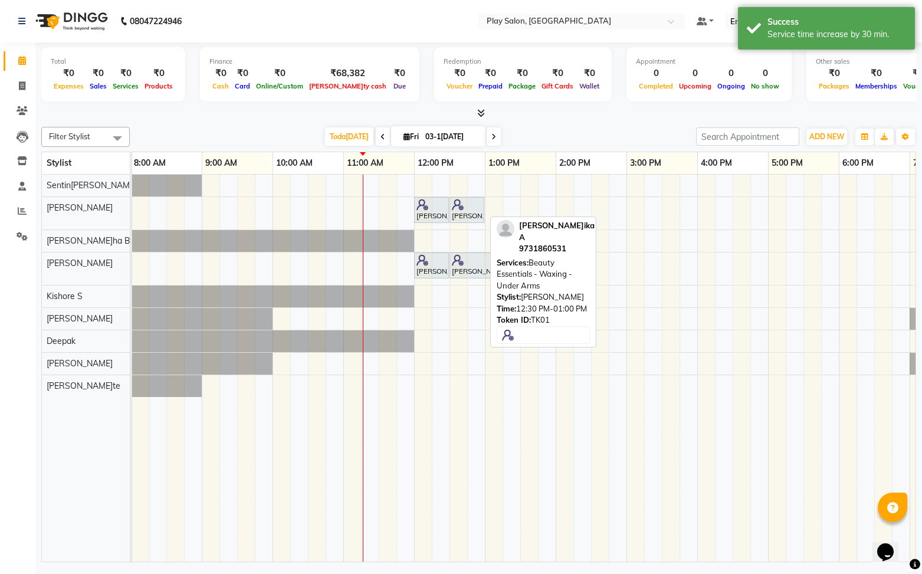
click at [480, 206] on div at bounding box center [467, 205] width 30 height 12
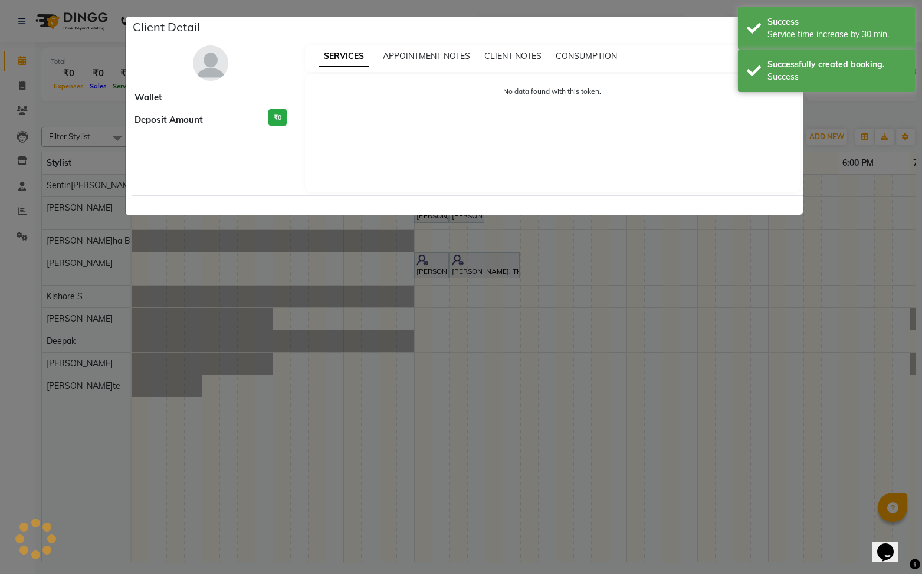
select select "7"
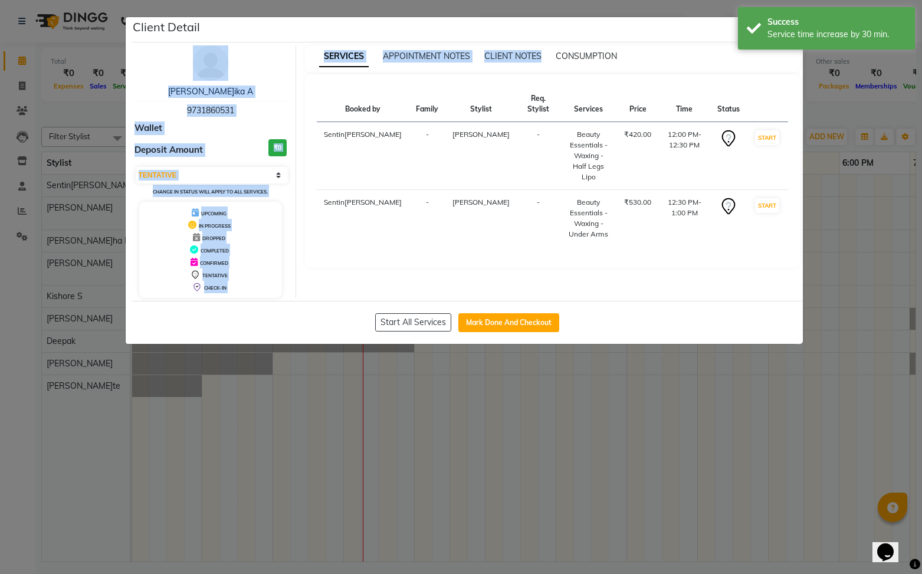
drag, startPoint x: 701, startPoint y: 37, endPoint x: 621, endPoint y: 46, distance: 80.1
click at [621, 46] on div "Client Detail [PERSON_NAME] A 9731860531 Wallet Deposit Amount ₹0 Select IN SER…" at bounding box center [466, 180] width 671 height 327
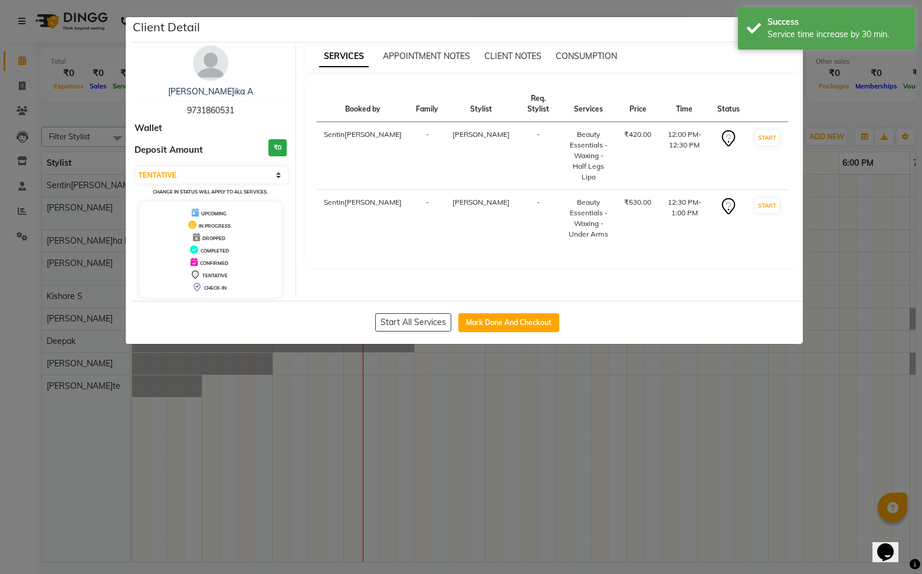
click at [669, 75] on div "Booked by Family Stylist Req. Stylist Services Price Time Status Sentinar[PERSO…" at bounding box center [552, 170] width 495 height 193
click at [797, 28] on div "Service time increase by 30 min." at bounding box center [836, 34] width 139 height 12
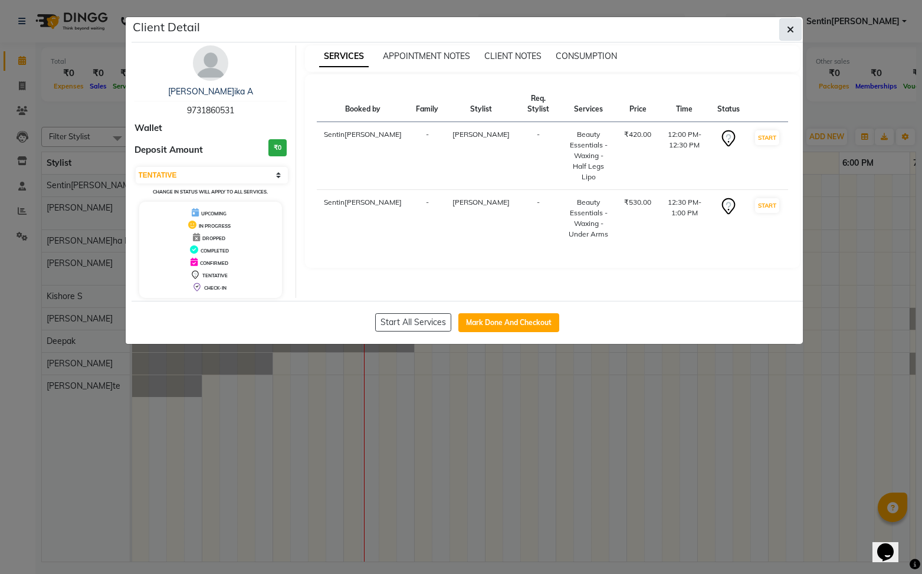
click at [795, 28] on button "button" at bounding box center [790, 29] width 22 height 22
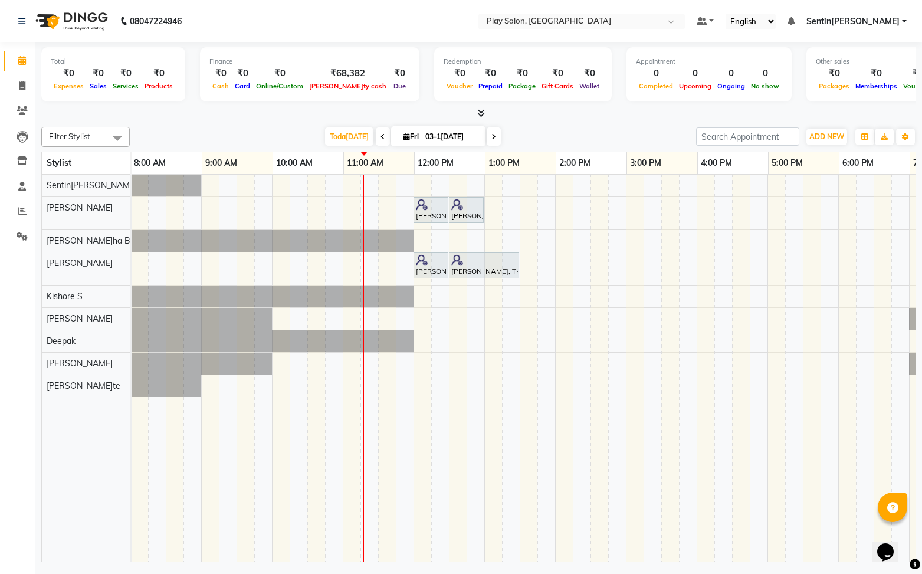
scroll to position [0, 2]
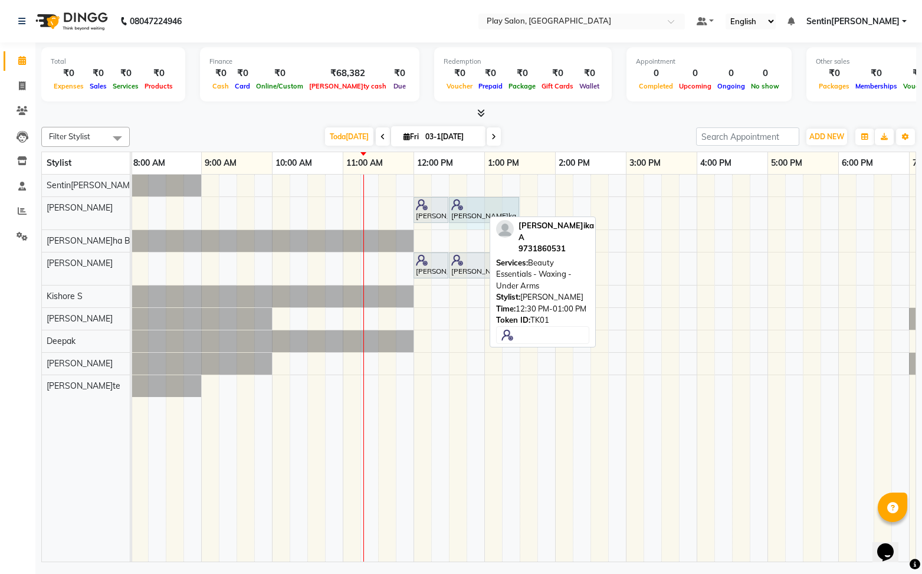
drag, startPoint x: 484, startPoint y: 204, endPoint x: 509, endPoint y: 204, distance: 25.9
click at [130, 204] on div "[PERSON_NAME]nika A, TK01, 12:00 PM-12:30 PM, Beauty Essentials - Waxing - Half…" at bounding box center [130, 213] width 0 height 32
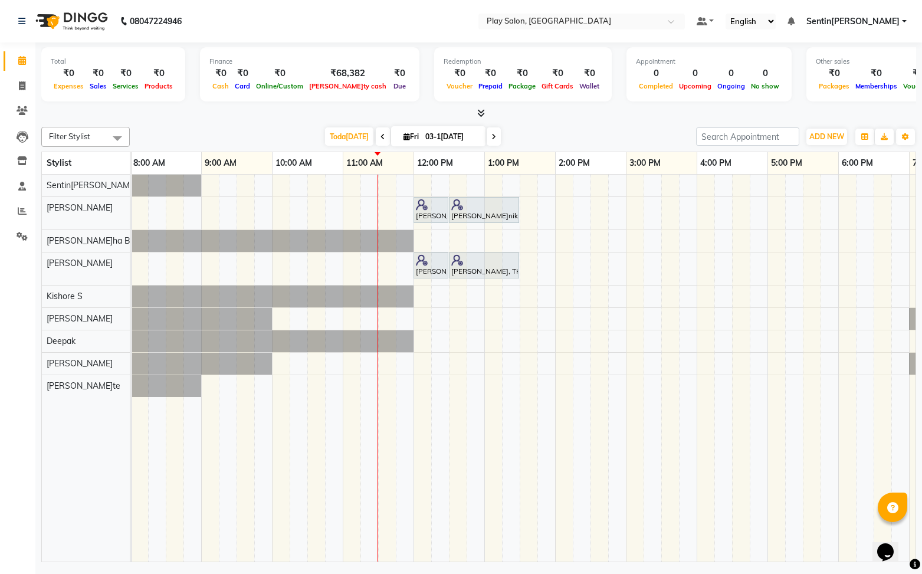
click at [380, 138] on icon at bounding box center [382, 136] width 5 height 7
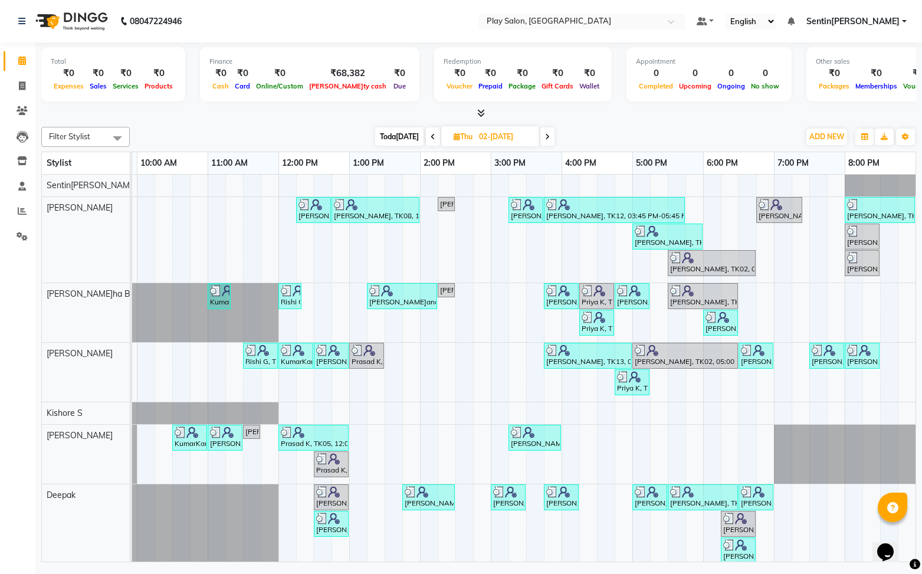
click at [545, 138] on icon at bounding box center [547, 136] width 5 height 7
type input "03-1[DATE]"
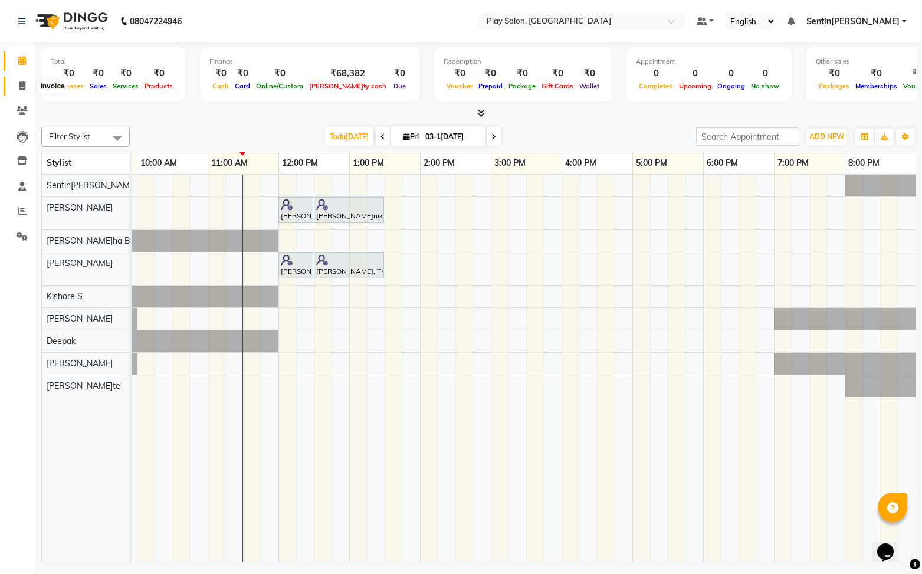
click at [21, 88] on icon at bounding box center [22, 85] width 6 height 9
select select "service"
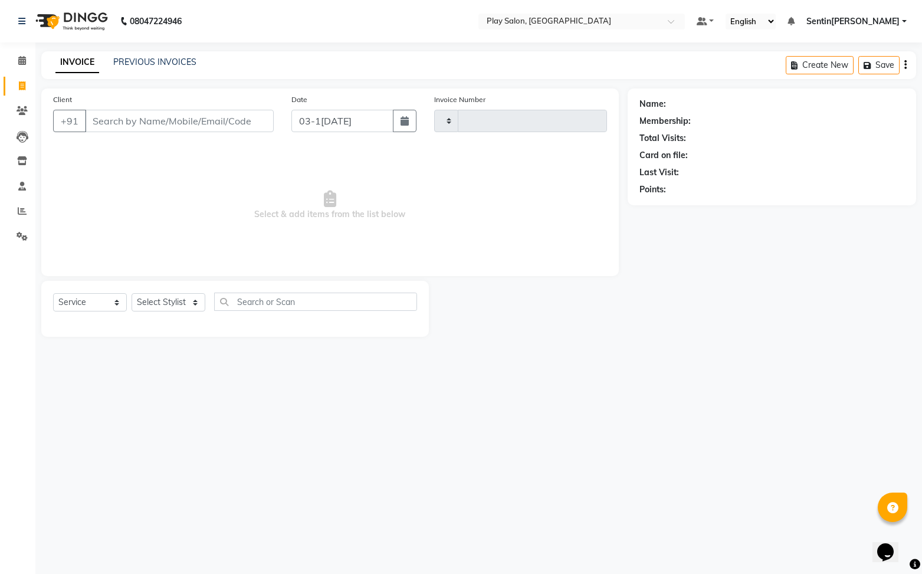
type input "0258"
select select "8961"
click at [17, 110] on icon at bounding box center [22, 110] width 11 height 9
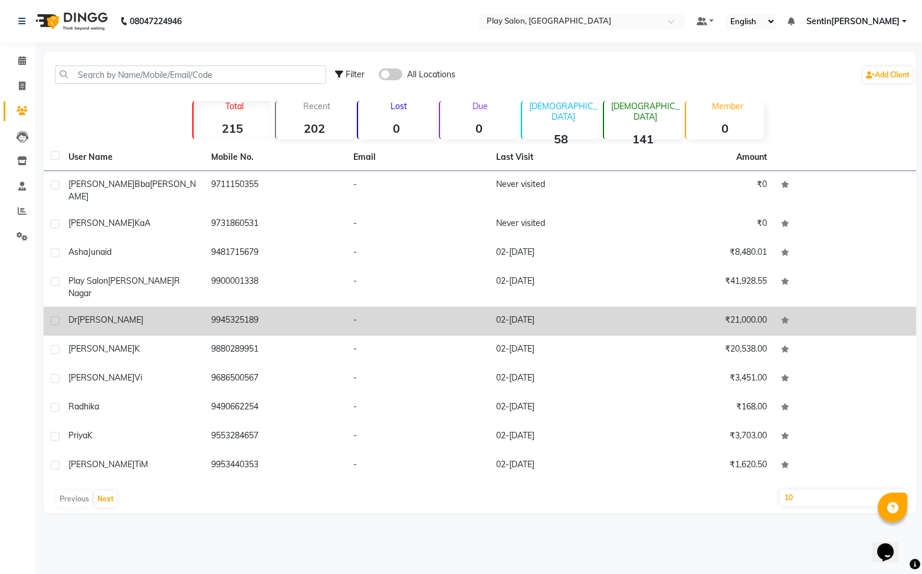
click at [92, 314] on span "[PERSON_NAME]" at bounding box center [110, 319] width 66 height 11
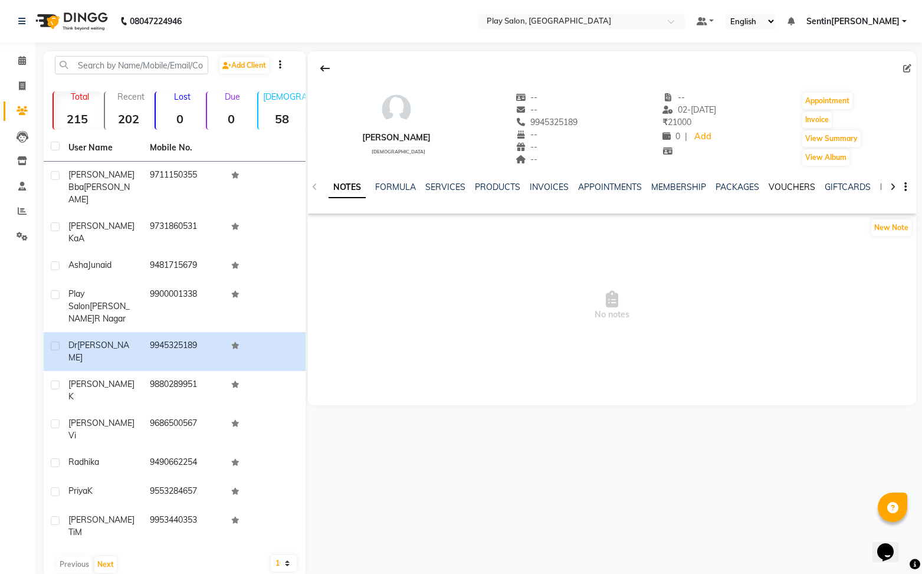
click at [776, 187] on link "VOUCHERS" at bounding box center [791, 187] width 47 height 11
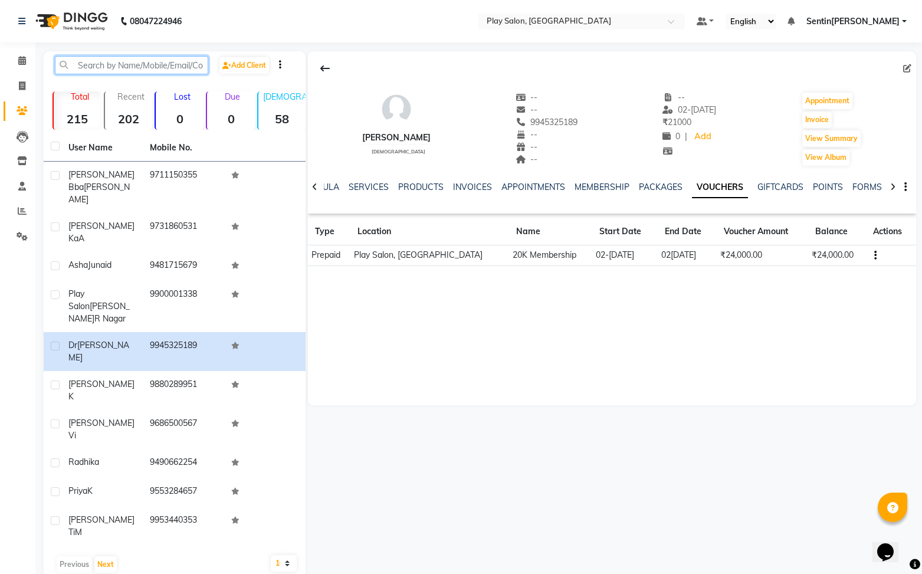
click at [162, 66] on input "text" at bounding box center [131, 65] width 153 height 18
click at [21, 111] on icon at bounding box center [22, 110] width 11 height 9
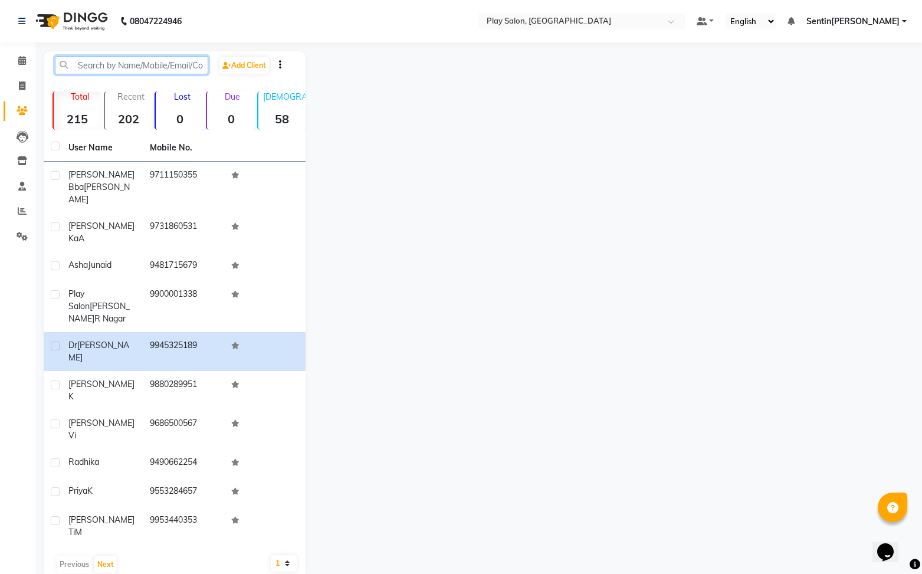
click at [103, 65] on input "text" at bounding box center [131, 65] width 153 height 18
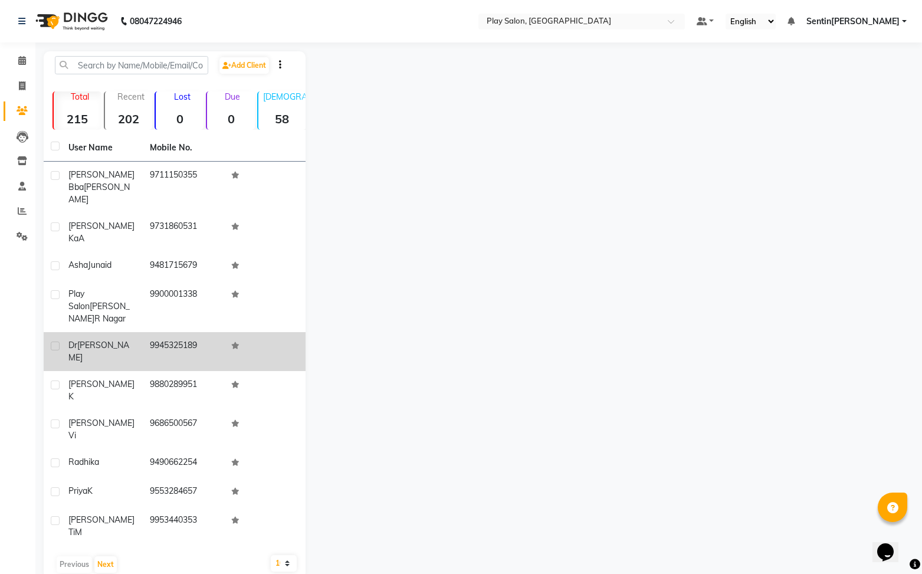
click at [97, 340] on span "[PERSON_NAME]" at bounding box center [98, 351] width 61 height 23
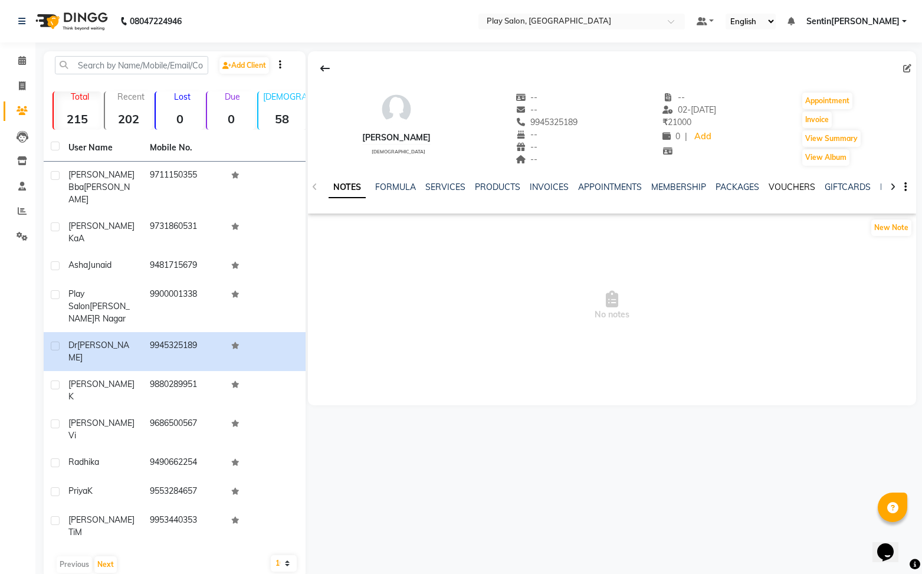
click at [794, 184] on link "VOUCHERS" at bounding box center [791, 187] width 47 height 11
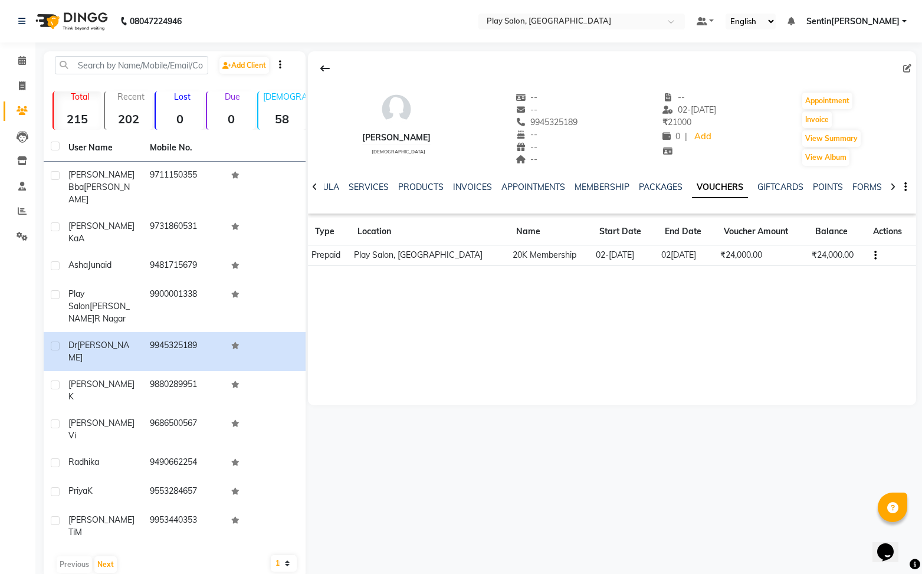
click at [808, 261] on td "₹24,000.00" at bounding box center [837, 255] width 58 height 21
click at [22, 232] on icon at bounding box center [22, 236] width 11 height 9
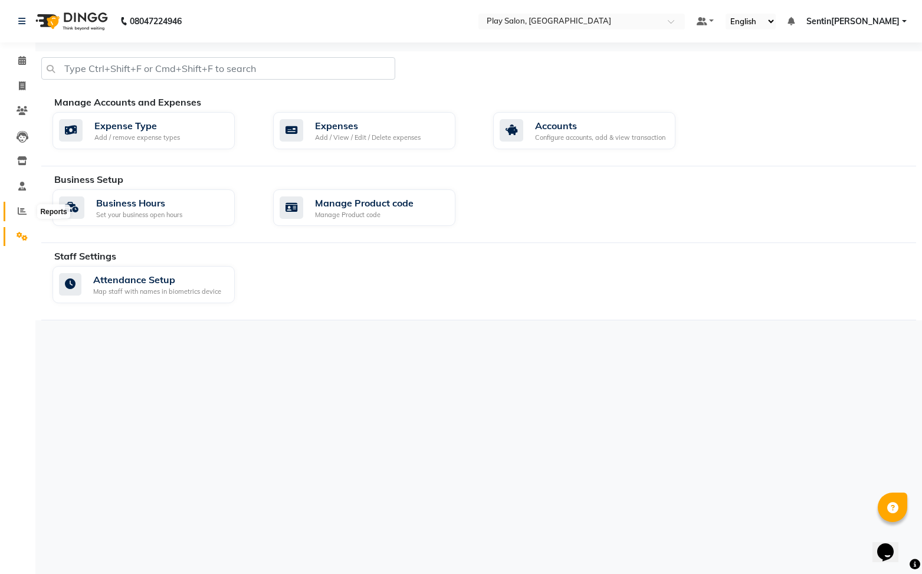
click at [22, 209] on icon at bounding box center [22, 210] width 9 height 9
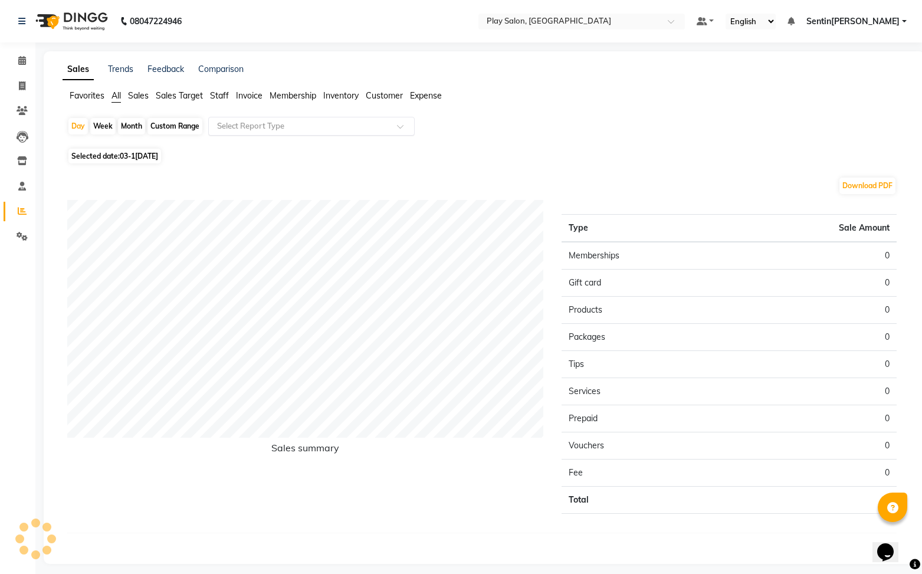
click at [261, 130] on input "text" at bounding box center [300, 126] width 170 height 12
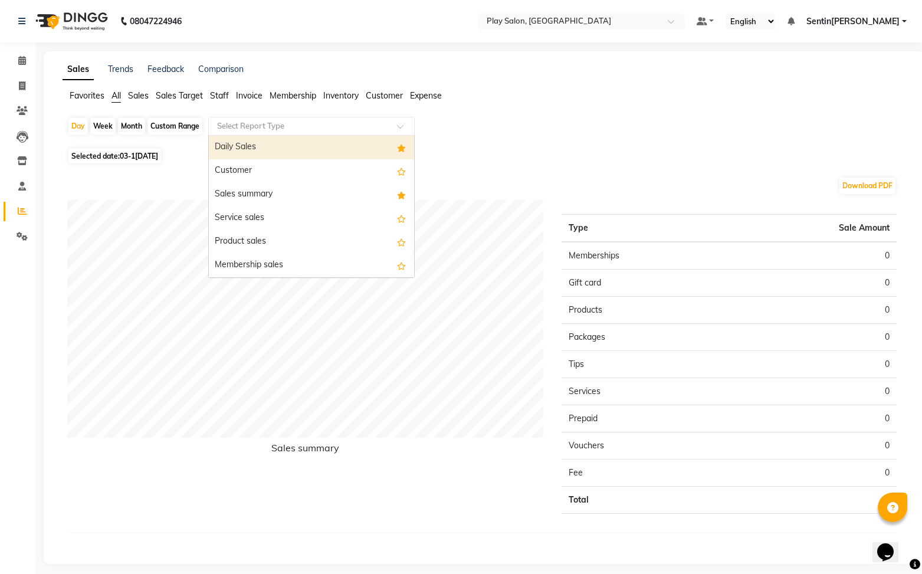
click at [261, 130] on input "text" at bounding box center [300, 126] width 170 height 12
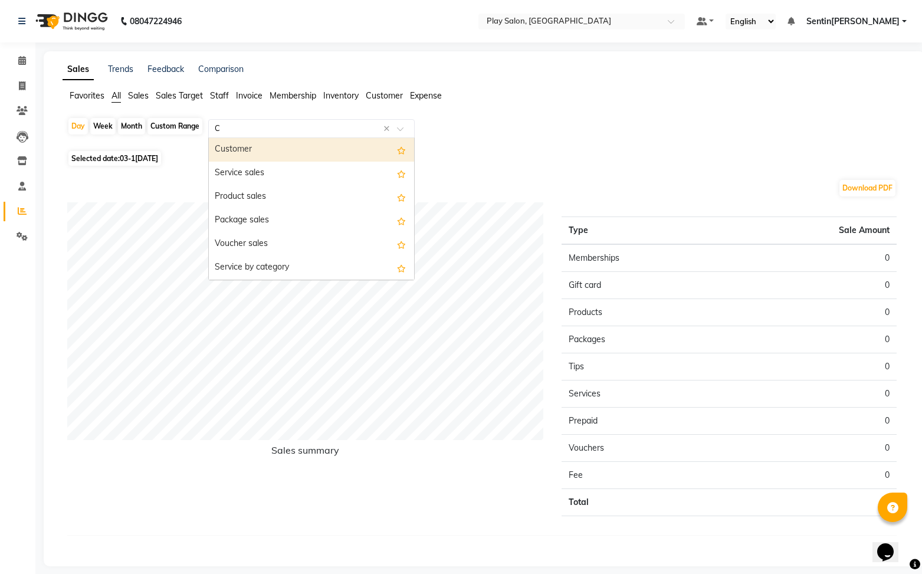
type input "CO"
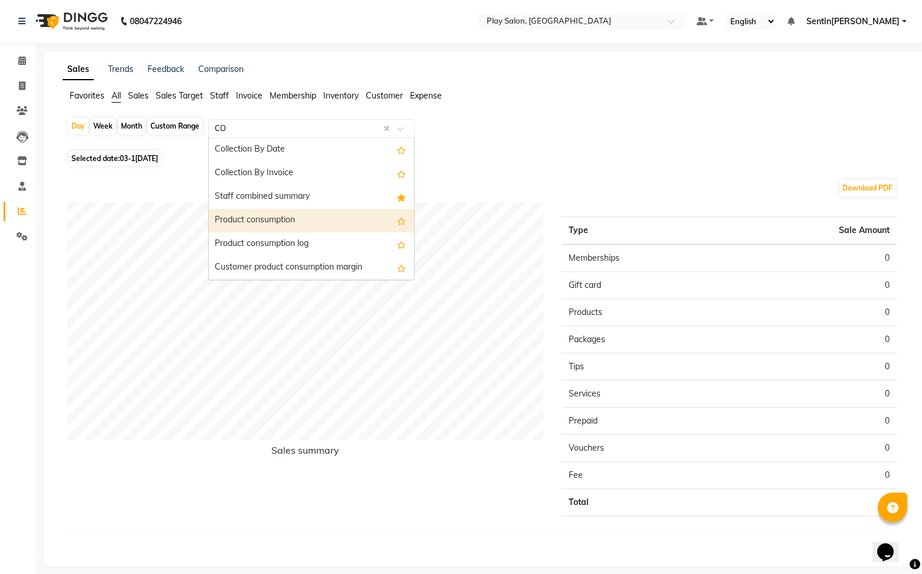
click at [261, 222] on div "Product consumption" at bounding box center [311, 221] width 205 height 24
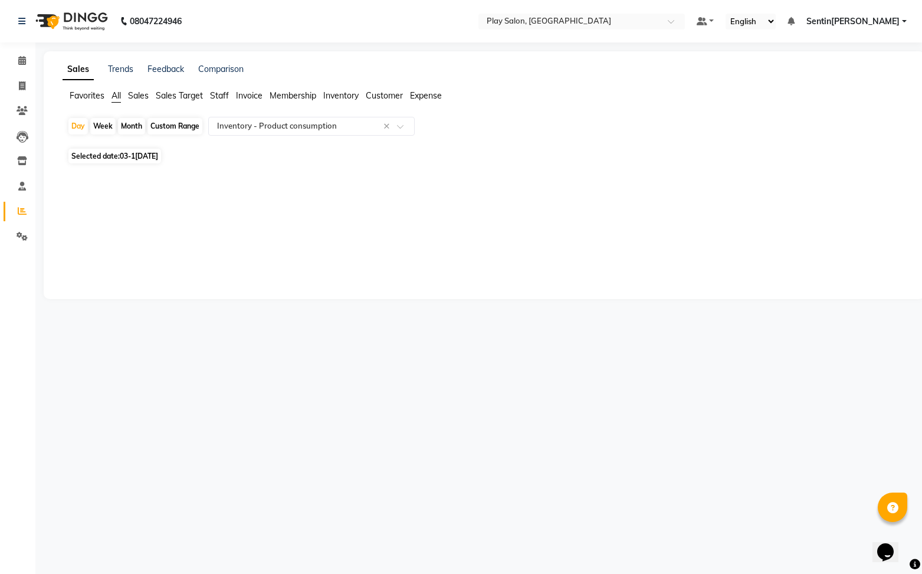
click at [141, 158] on span "03-1[DATE]" at bounding box center [139, 156] width 38 height 9
select select "10"
select select "2025"
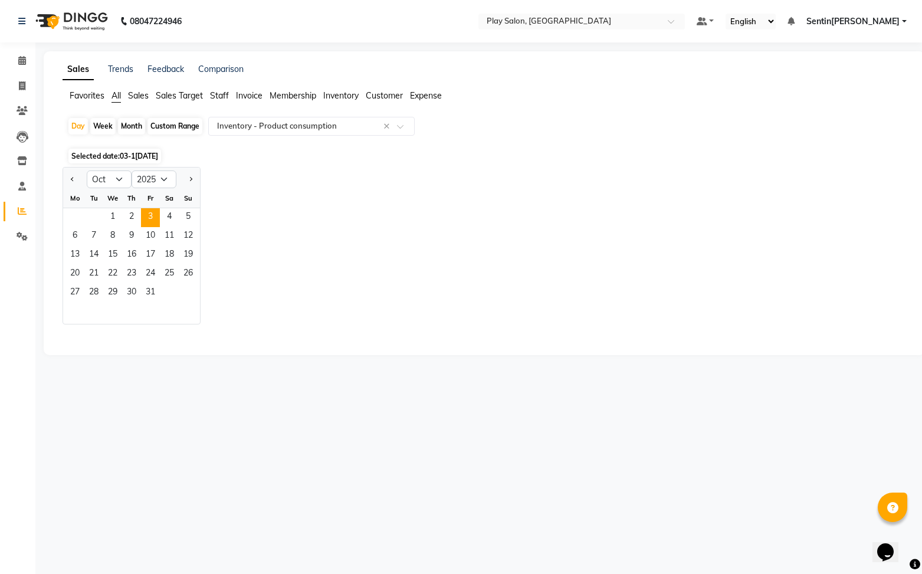
click at [126, 129] on div "Month" at bounding box center [131, 126] width 27 height 17
select select "10"
select select "2025"
click at [133, 128] on div "Month" at bounding box center [131, 126] width 27 height 17
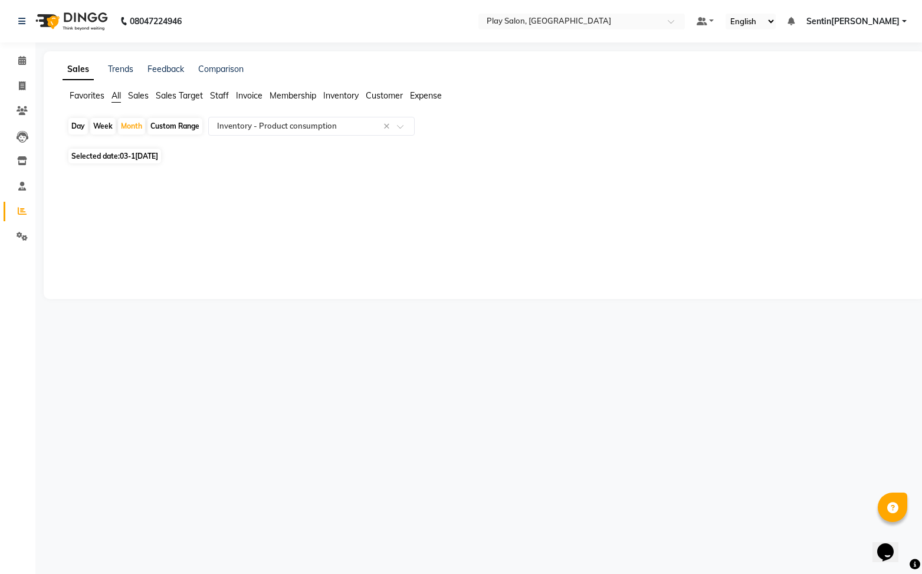
click at [147, 155] on span "03-1[DATE]" at bounding box center [139, 156] width 38 height 9
select select "10"
select select "2025"
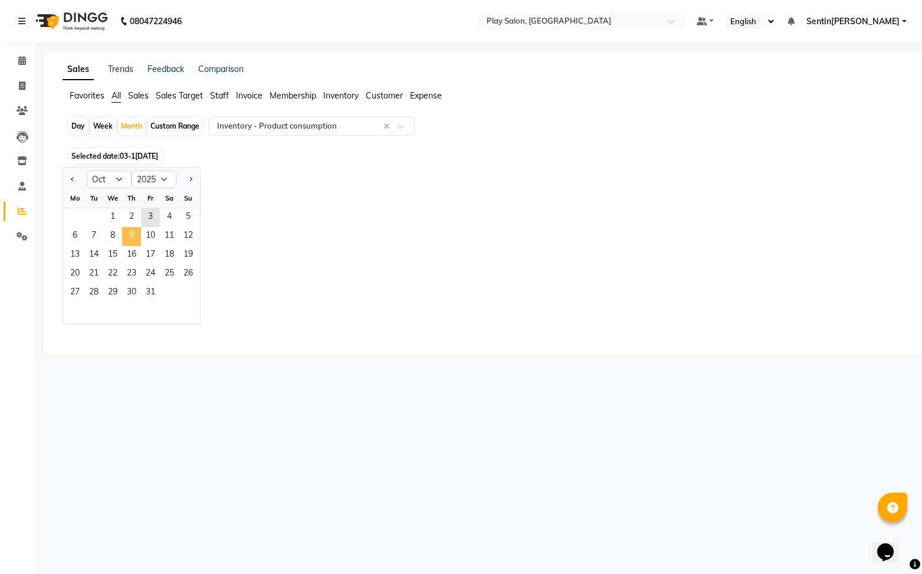
click at [132, 240] on span "9" at bounding box center [131, 236] width 19 height 19
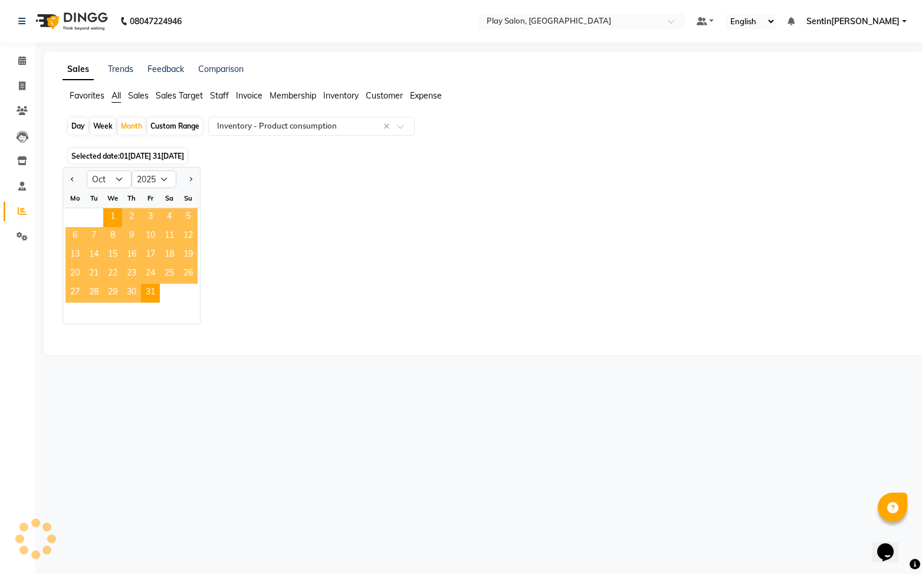
select select "full_report"
select select "csv"
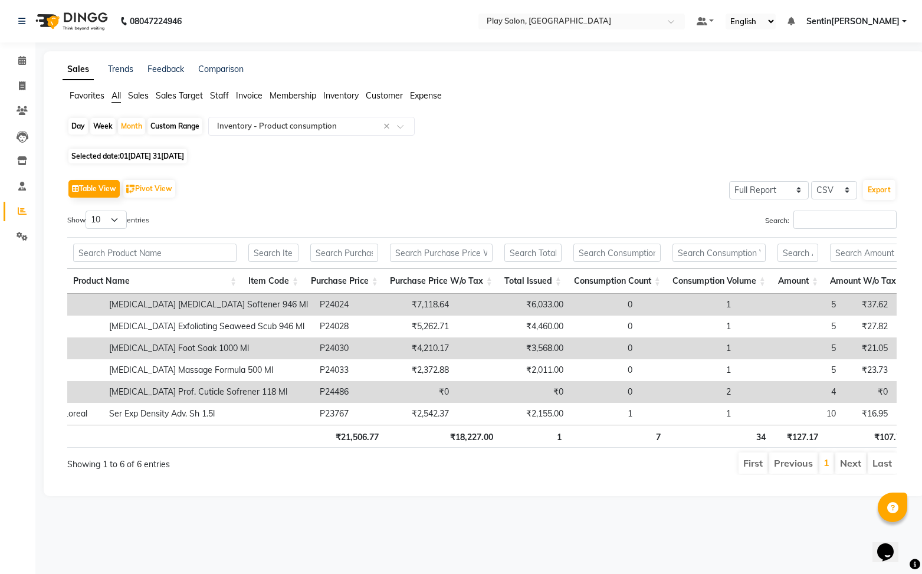
scroll to position [0, 321]
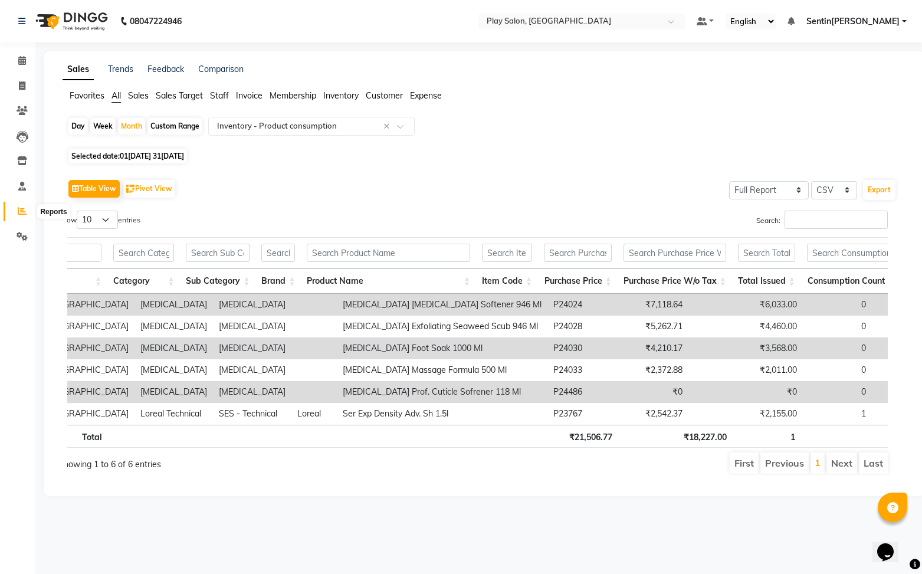
click at [19, 208] on icon at bounding box center [22, 210] width 9 height 9
click at [307, 127] on input "text" at bounding box center [300, 126] width 170 height 12
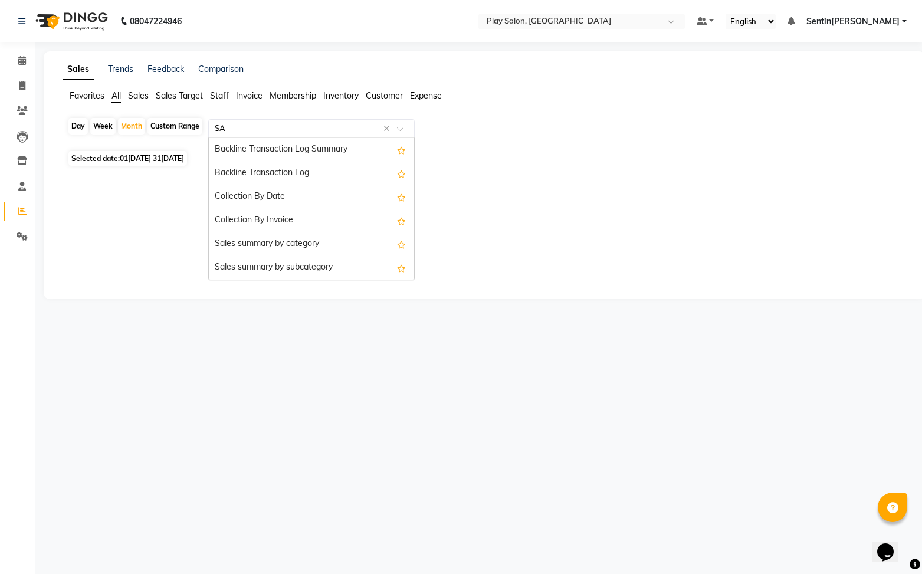
scroll to position [330, 0]
type input "S"
type input "[PERSON_NAME]"
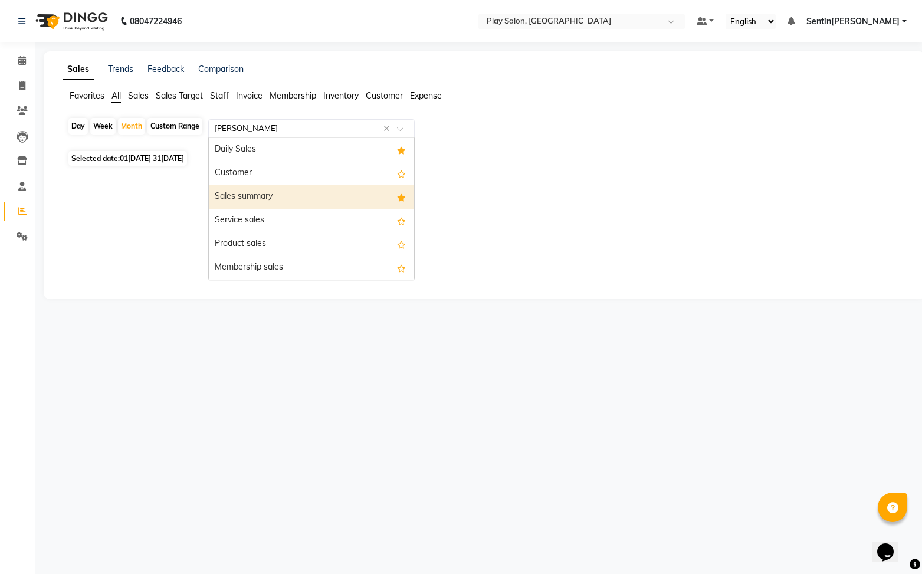
click at [246, 202] on div "Sales summary" at bounding box center [311, 197] width 205 height 24
select select "full_report"
select select "csv"
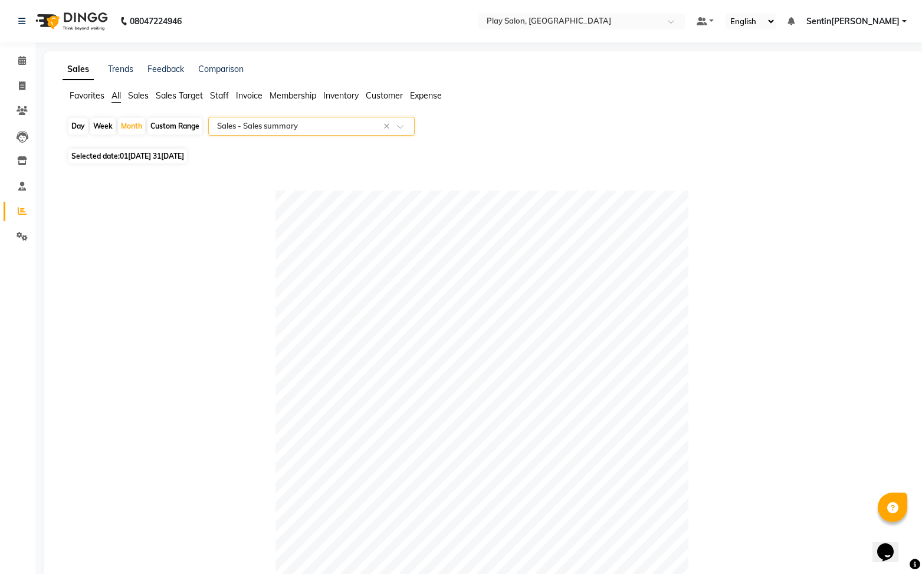
click at [81, 127] on div "Day" at bounding box center [77, 126] width 19 height 17
select select "10"
select select "2025"
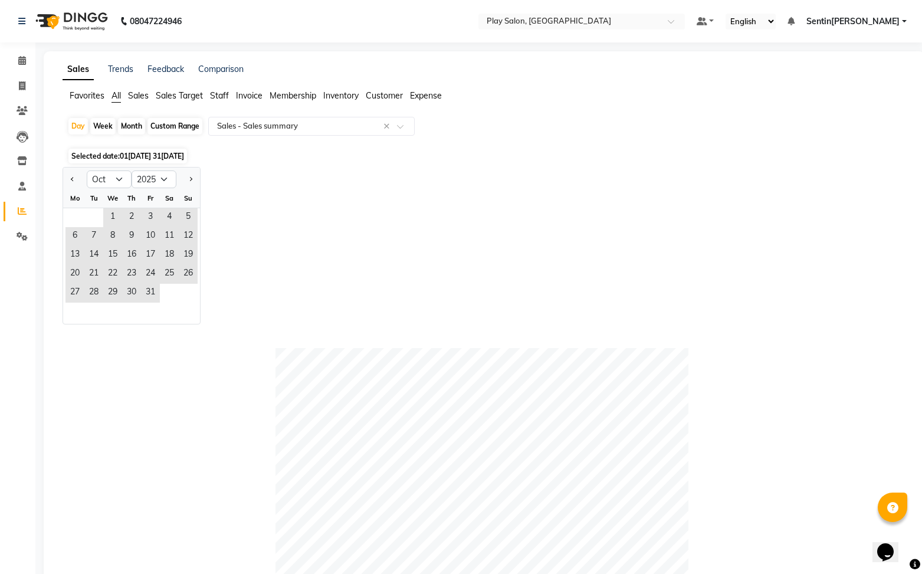
click at [149, 154] on span "01[DATE] 31[DATE]" at bounding box center [152, 156] width 64 height 9
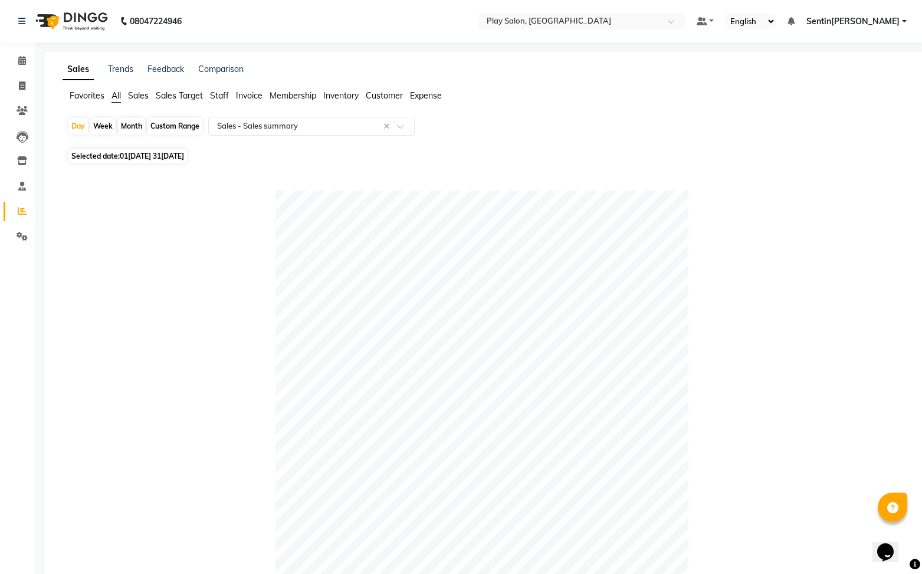
click at [155, 155] on span "01[DATE] 31[DATE]" at bounding box center [152, 156] width 64 height 9
select select "10"
select select "2025"
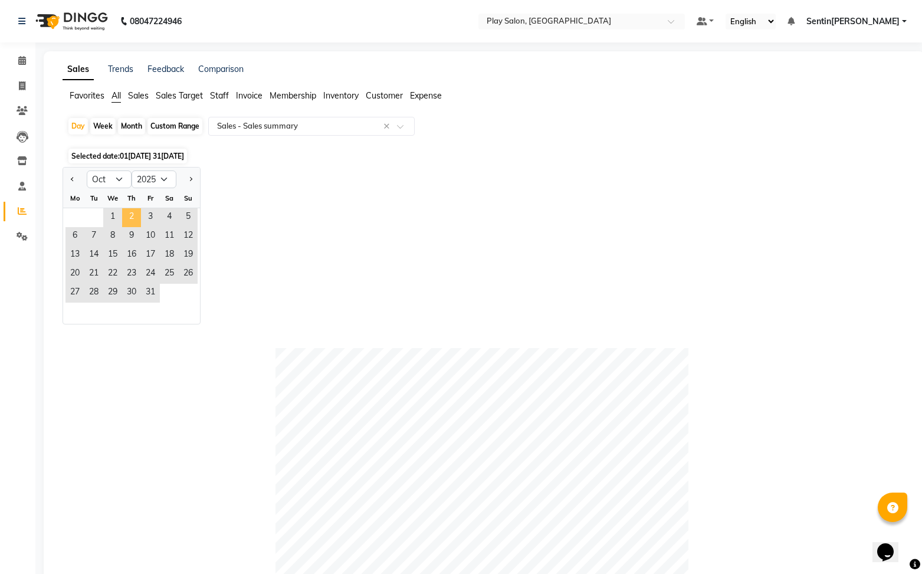
click at [126, 219] on span "2" at bounding box center [131, 217] width 19 height 19
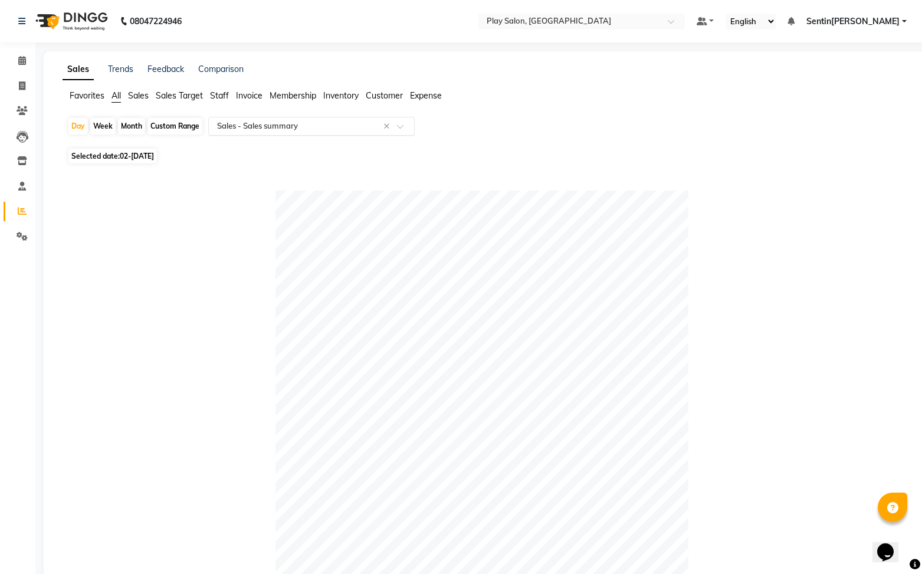
click at [246, 122] on input "text" at bounding box center [300, 126] width 170 height 12
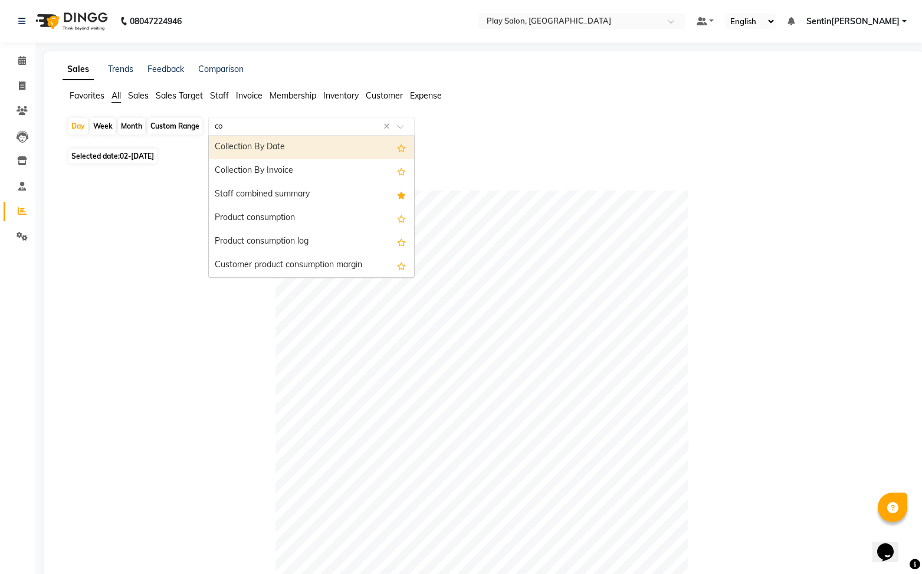
type input "con"
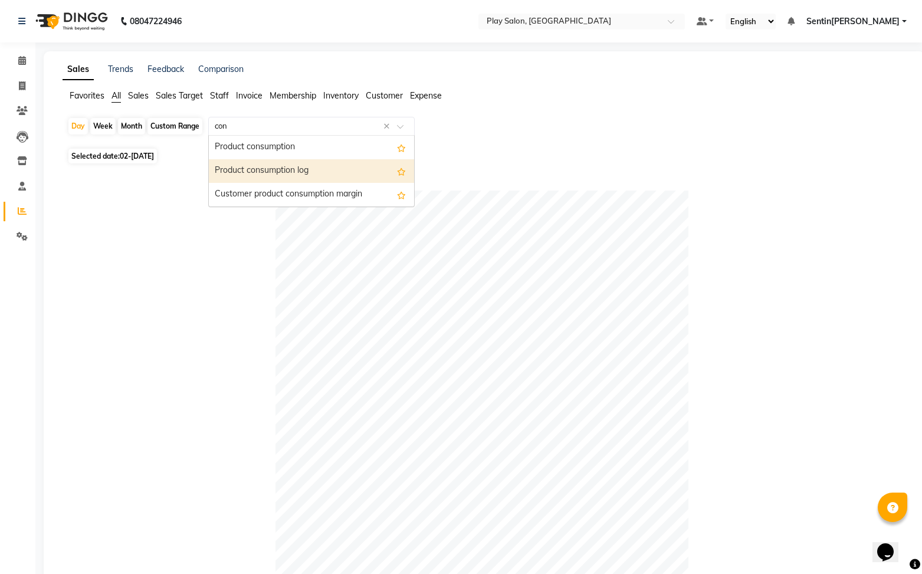
click at [292, 173] on div "Product consumption log" at bounding box center [311, 171] width 205 height 24
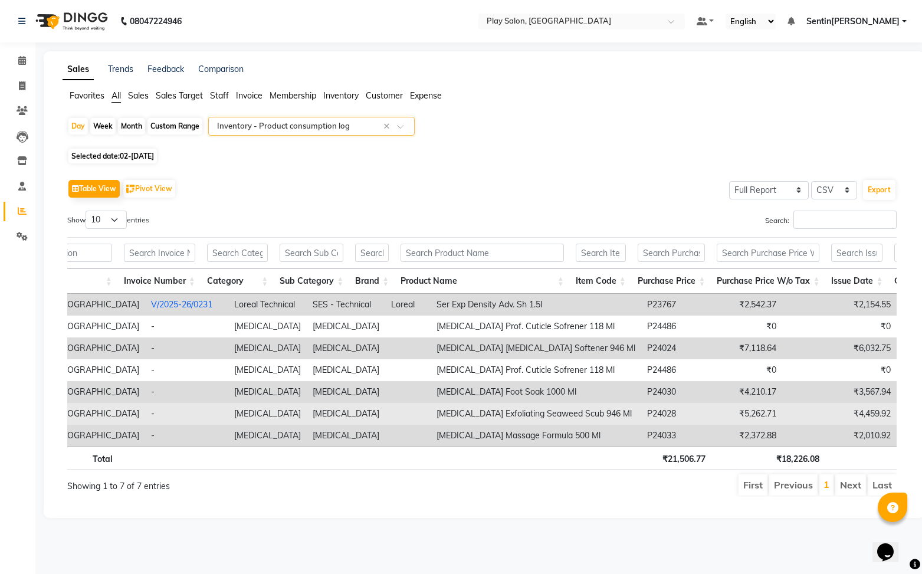
scroll to position [0, 105]
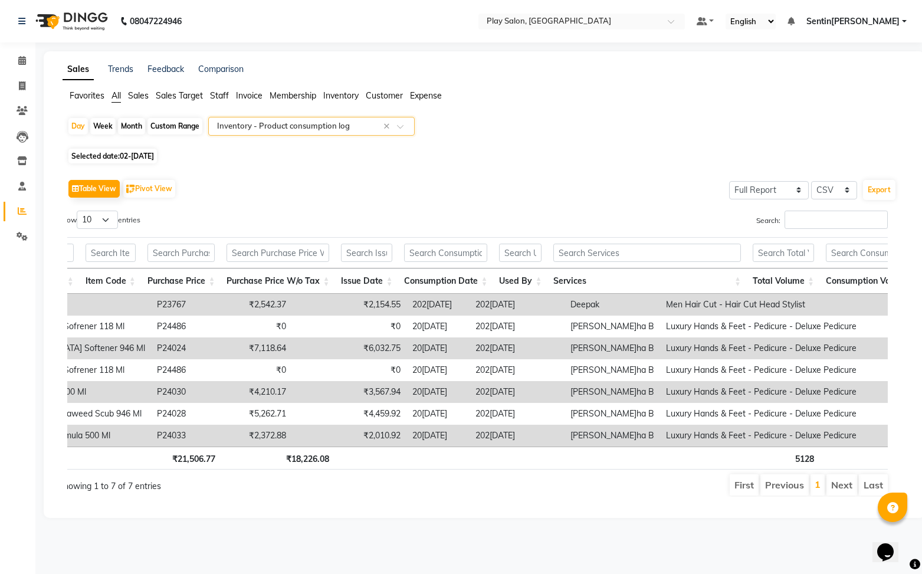
click at [248, 99] on span "Invoice" at bounding box center [249, 95] width 27 height 11
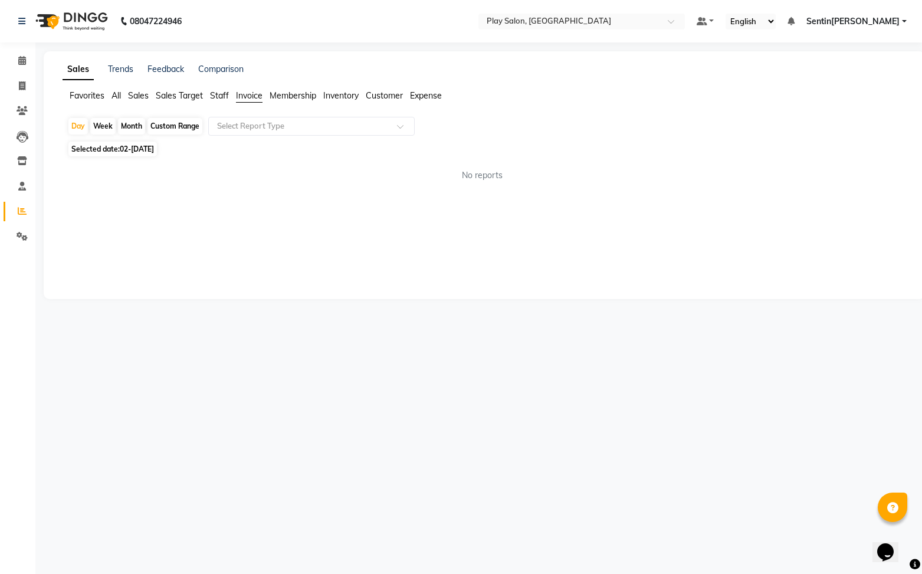
click at [118, 98] on span "All" at bounding box center [115, 95] width 9 height 11
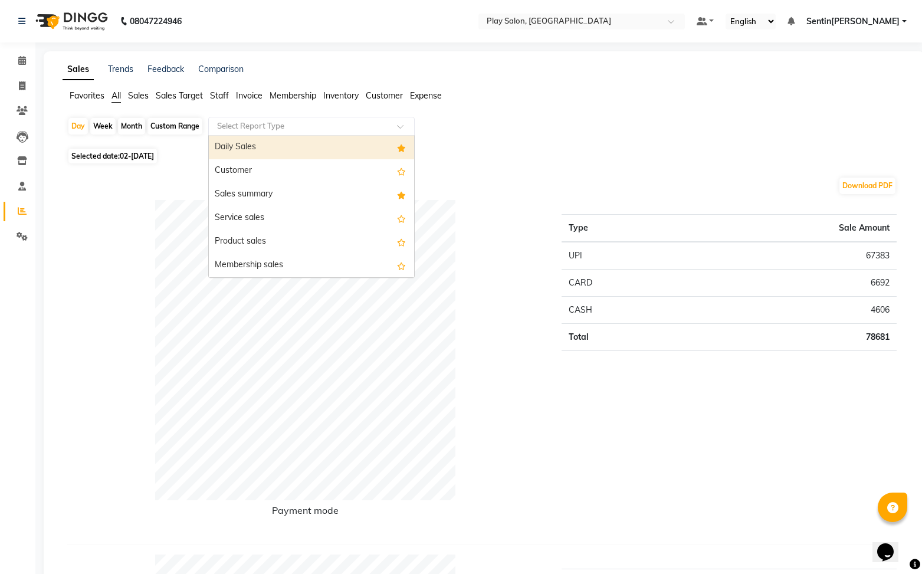
click at [238, 129] on input "text" at bounding box center [300, 126] width 170 height 12
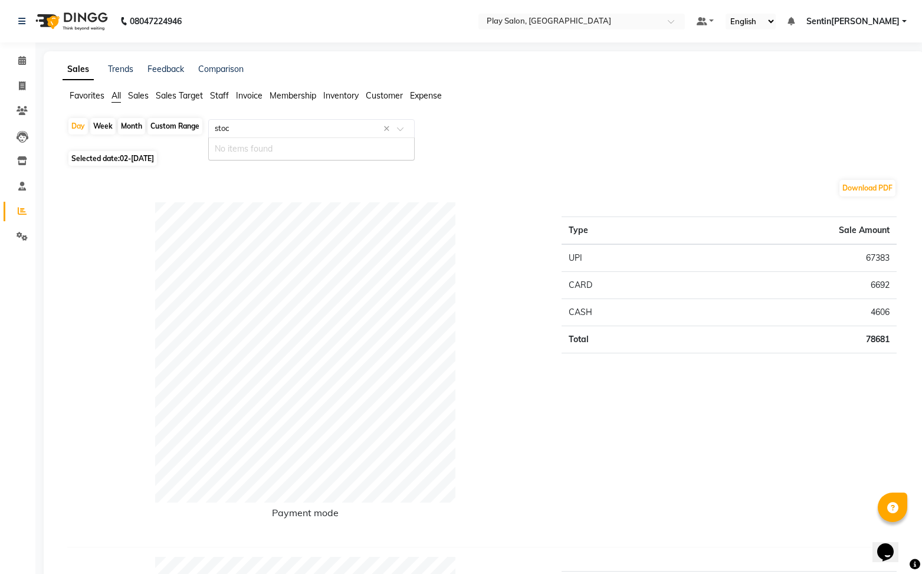
type input "stock"
click at [336, 94] on span "Inventory" at bounding box center [340, 95] width 35 height 11
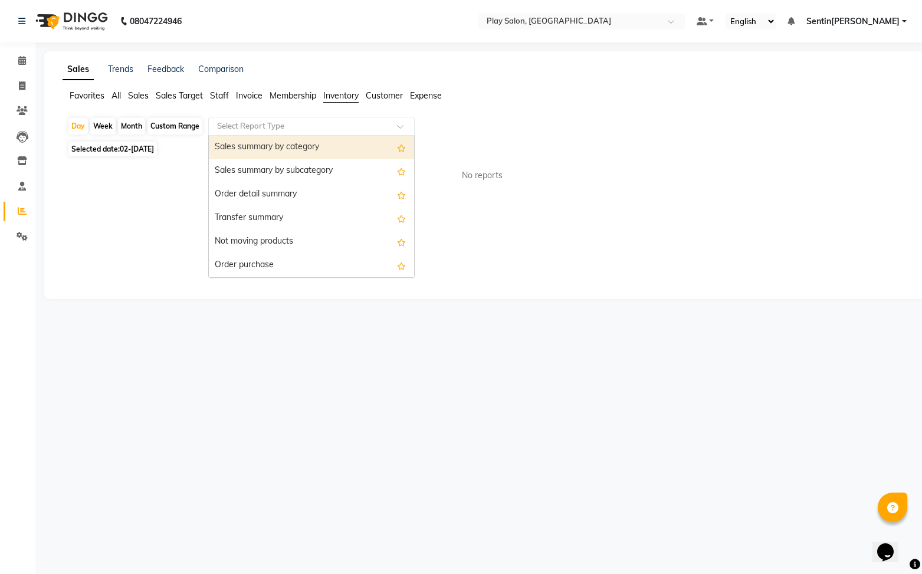
click at [253, 127] on input "text" at bounding box center [300, 126] width 170 height 12
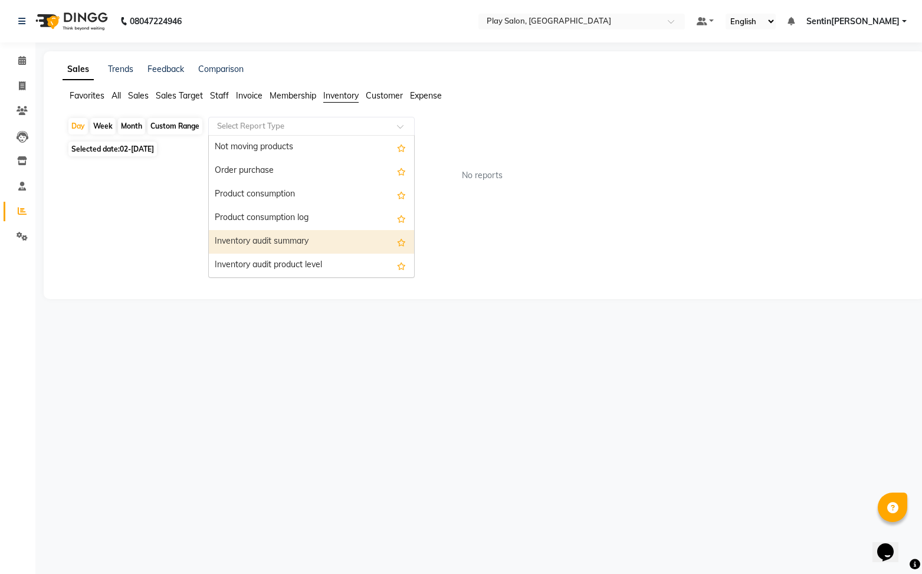
scroll to position [0, 0]
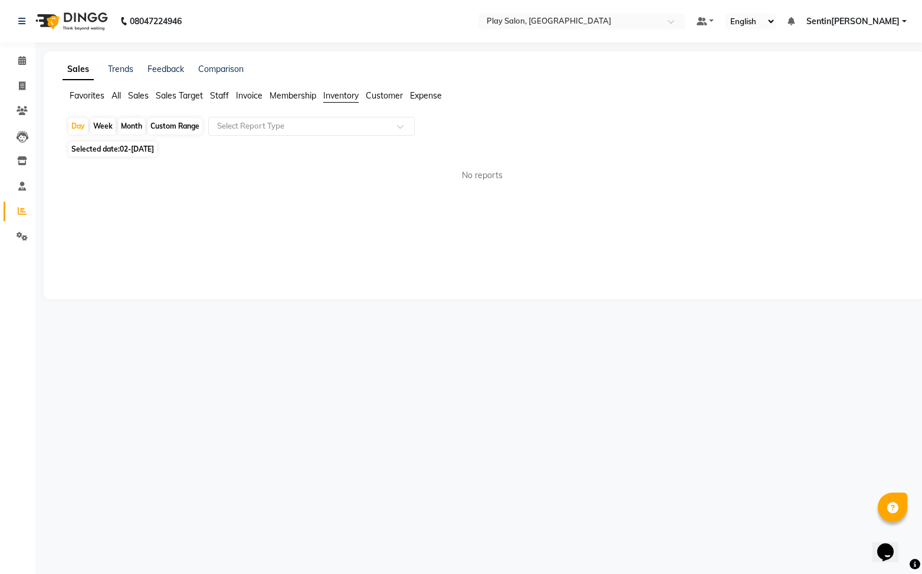
click at [870, 21] on span "Sentin[PERSON_NAME]" at bounding box center [852, 21] width 93 height 12
click at [836, 81] on link "Sign out" at bounding box center [846, 81] width 108 height 18
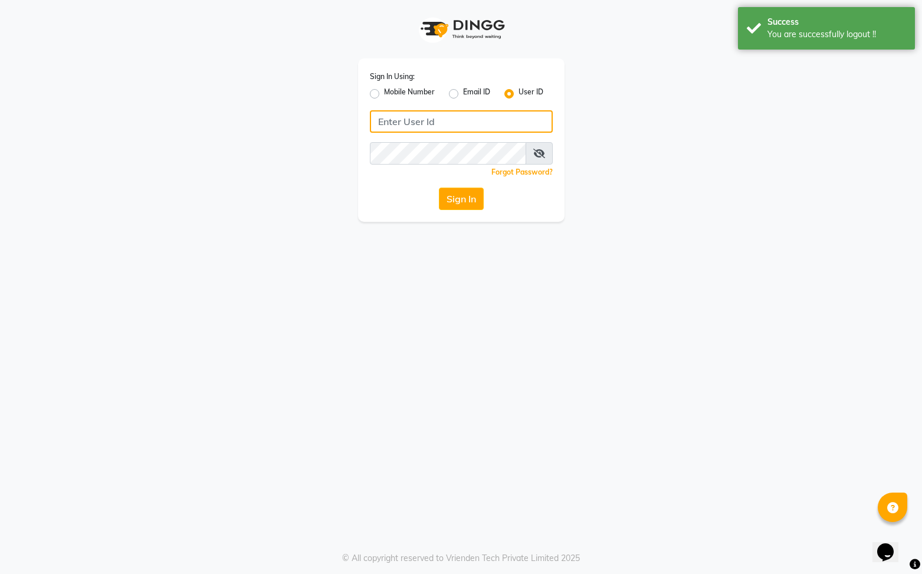
type input "8731984711"
click at [384, 96] on label "Mobile Number" at bounding box center [409, 94] width 51 height 14
click at [384, 94] on input "Mobile Number" at bounding box center [388, 91] width 8 height 8
radio input "true"
radio input "false"
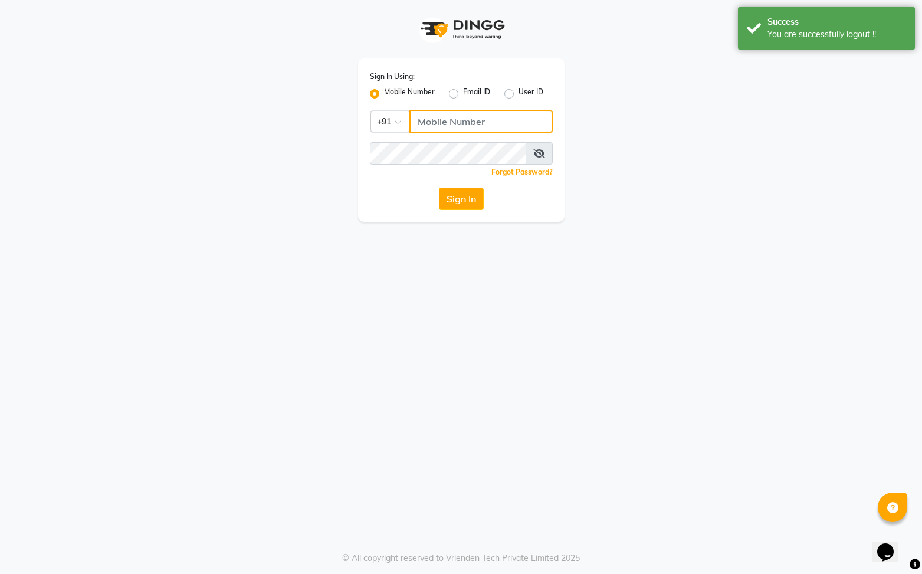
click at [420, 120] on input "Username" at bounding box center [480, 121] width 143 height 22
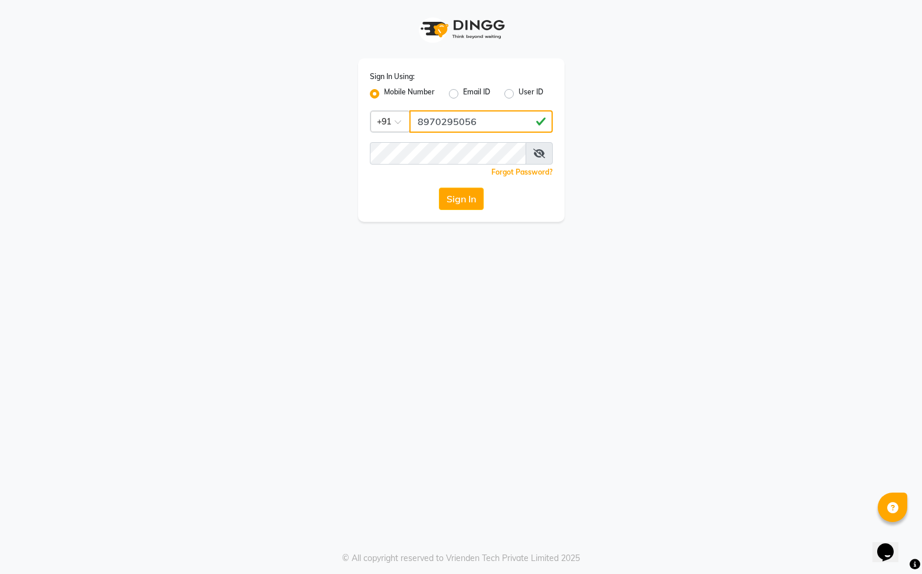
type input "8970295056"
drag, startPoint x: 660, startPoint y: 199, endPoint x: 587, endPoint y: 180, distance: 75.5
click at [660, 199] on div "Sign In Using: Mobile Number Email ID User ID Country Code × [PHONE_NUMBER] Rem…" at bounding box center [461, 111] width 672 height 222
click at [460, 197] on button "Sign In" at bounding box center [461, 199] width 45 height 22
